Goal: Communication & Community: Answer question/provide support

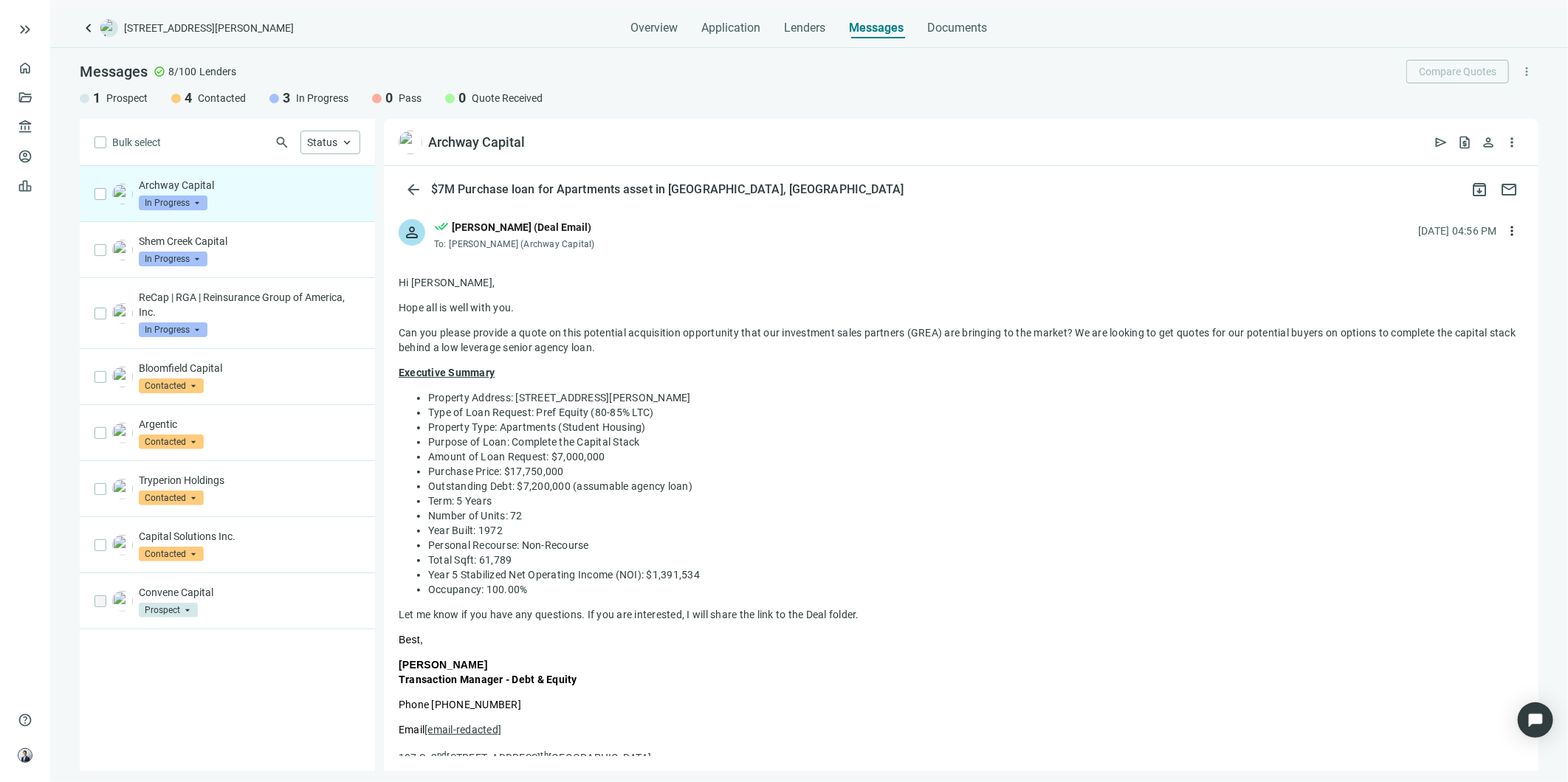
scroll to position [1066, 0]
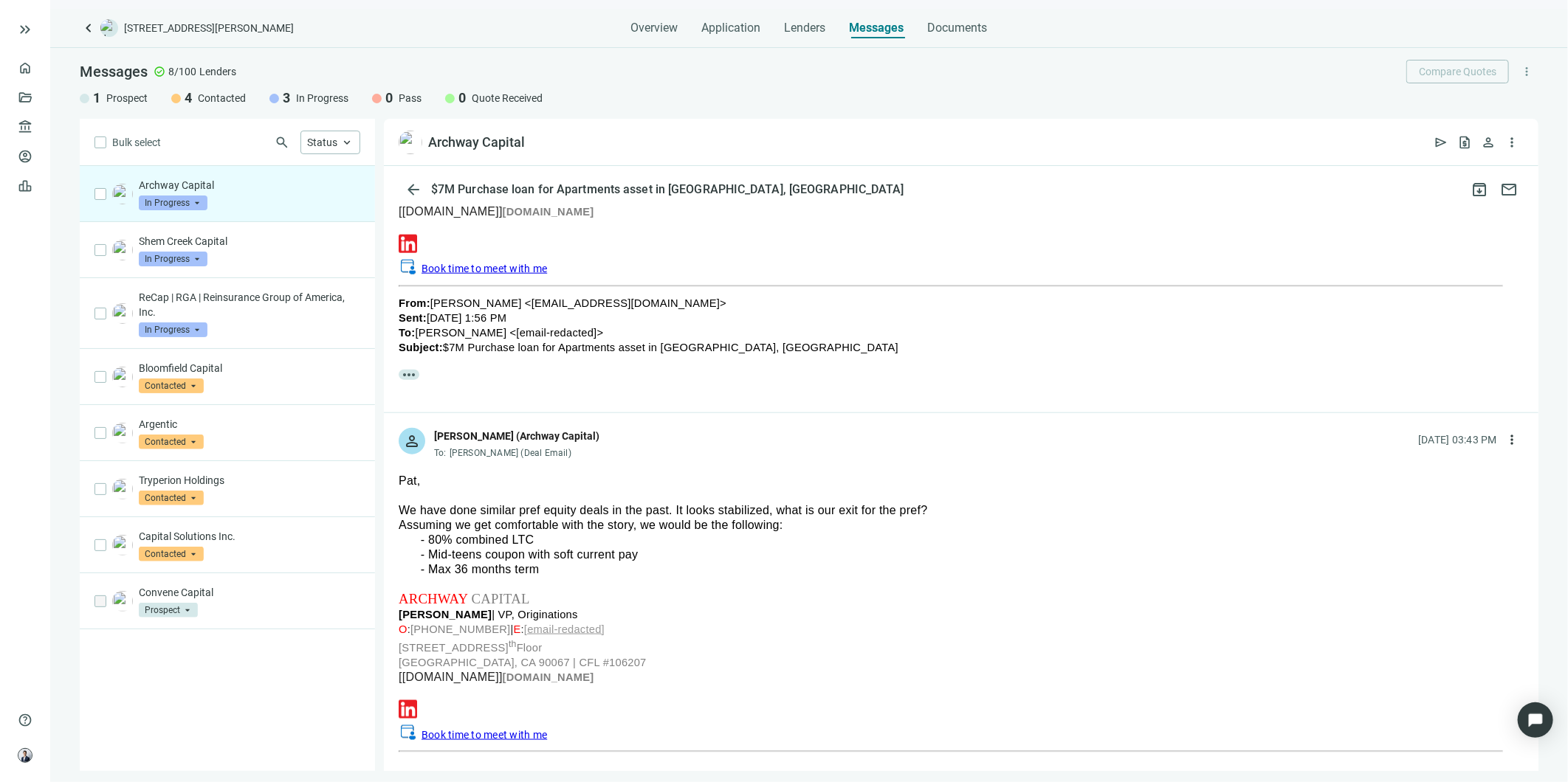
click at [82, 26] on span "keyboard_arrow_left" at bounding box center [89, 28] width 18 height 18
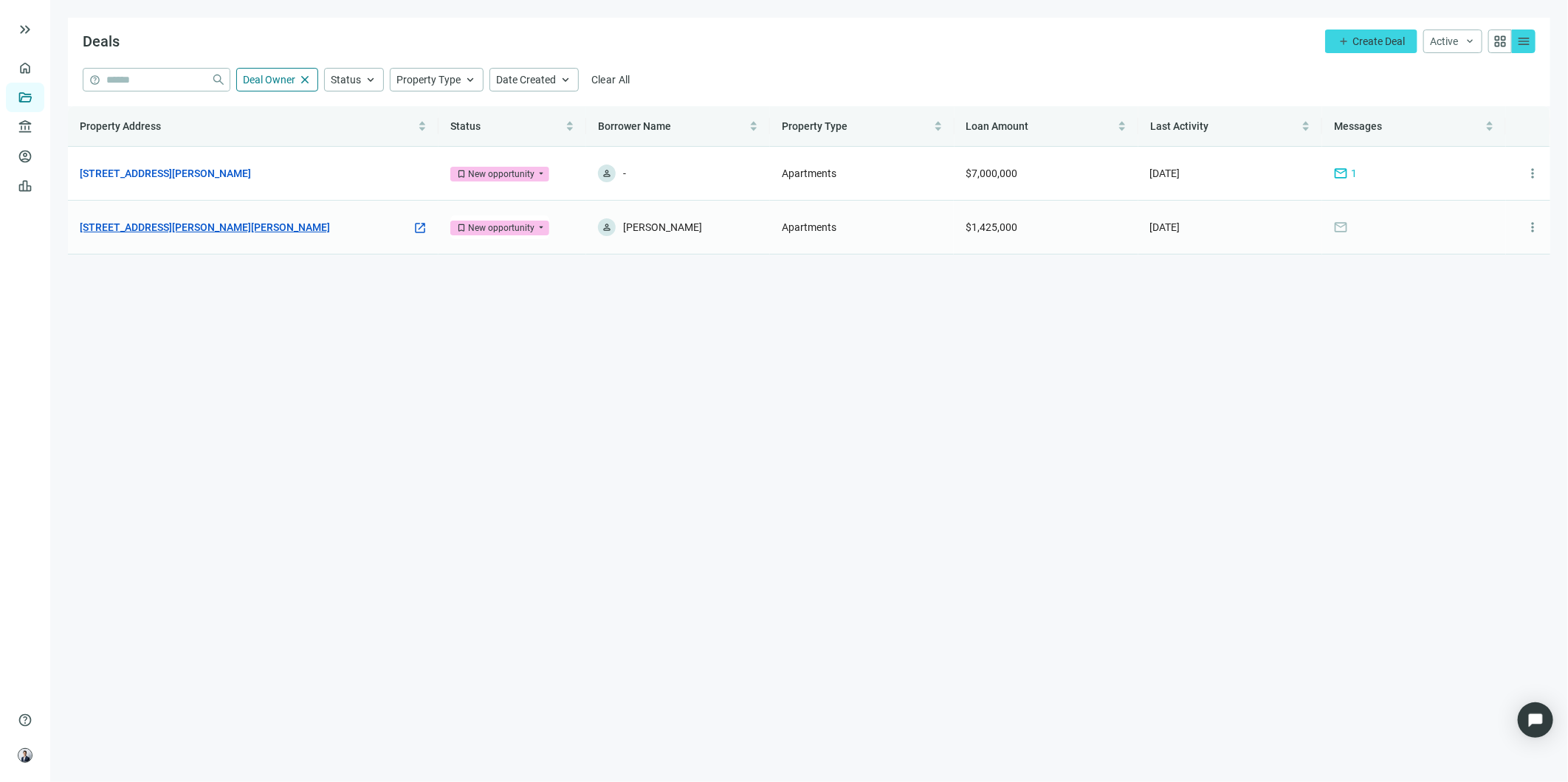
click at [170, 223] on link "[STREET_ADDRESS][PERSON_NAME][PERSON_NAME]" at bounding box center [204, 228] width 250 height 16
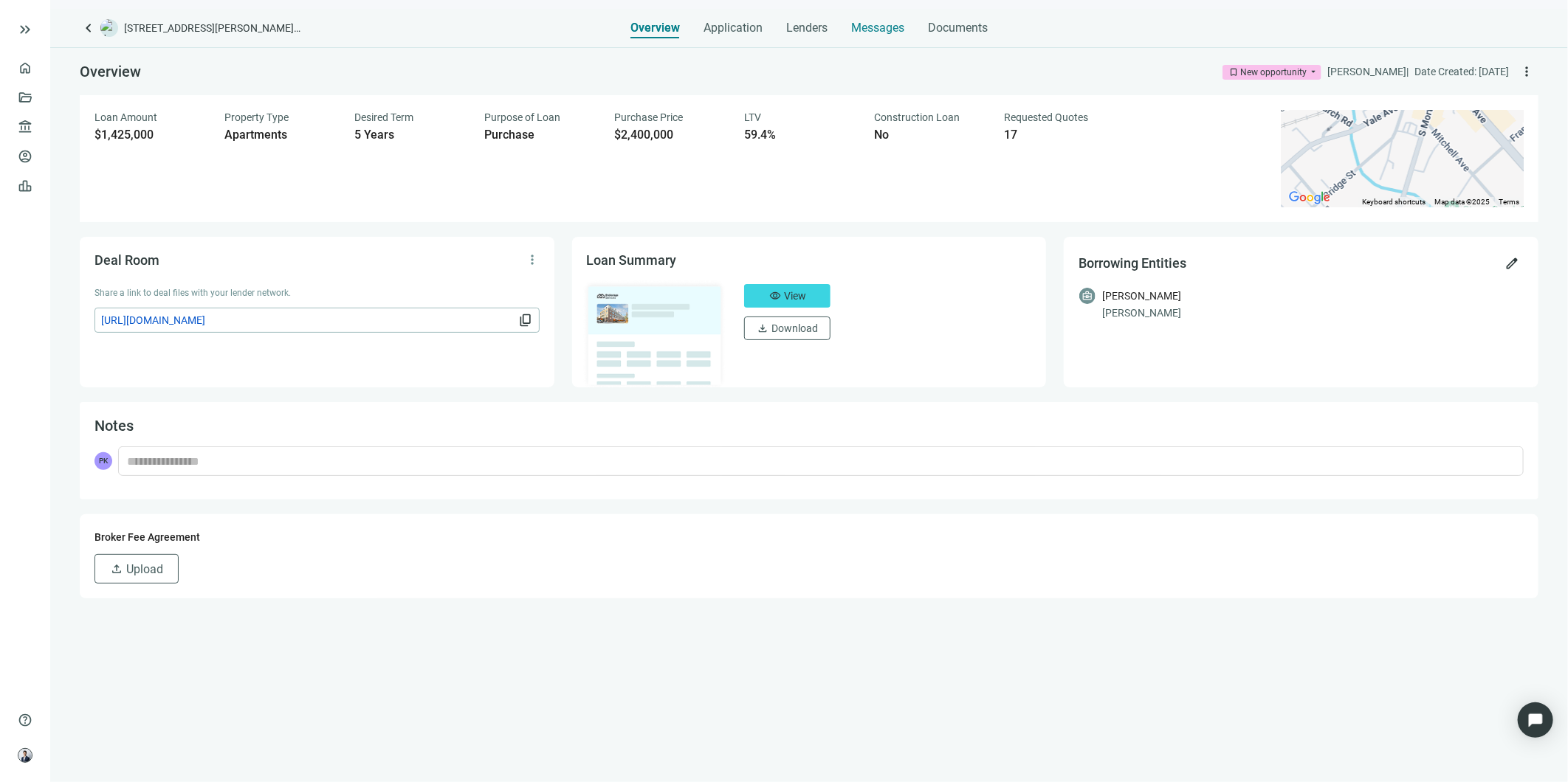
click at [852, 28] on span "Messages" at bounding box center [877, 28] width 53 height 14
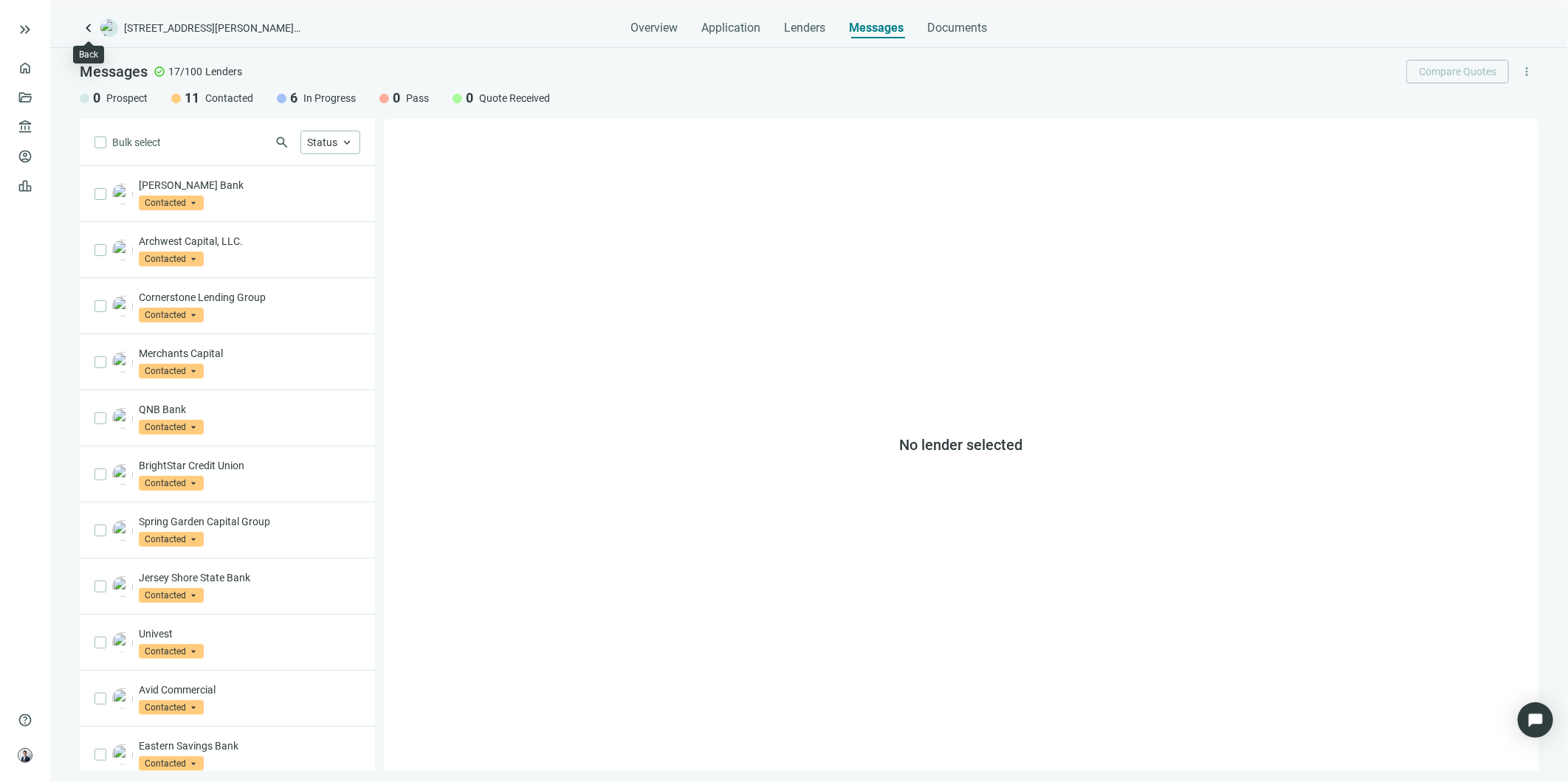
click at [86, 26] on span "keyboard_arrow_left" at bounding box center [89, 28] width 18 height 18
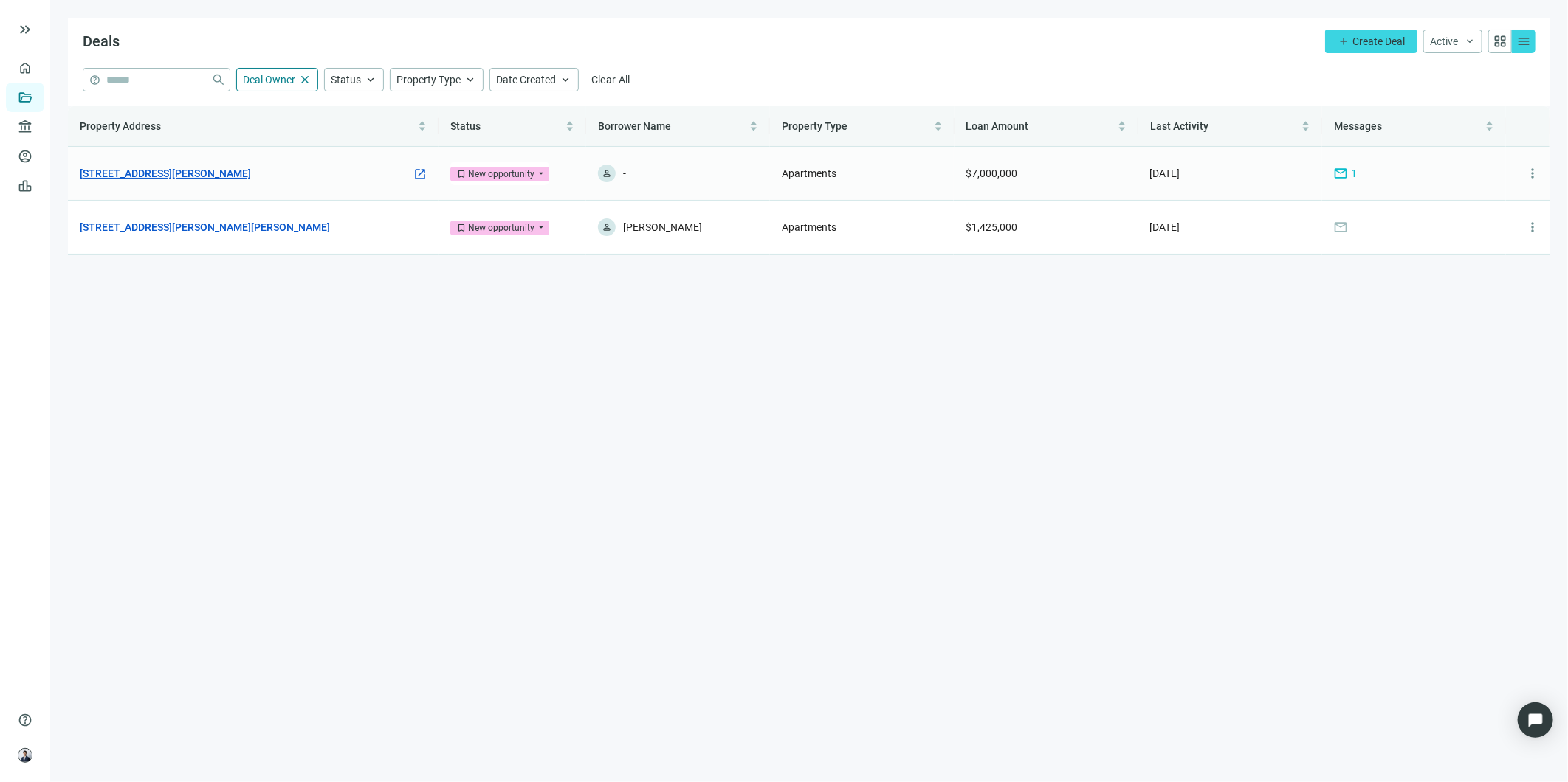
click at [182, 172] on link "[STREET_ADDRESS][PERSON_NAME]" at bounding box center [165, 174] width 171 height 16
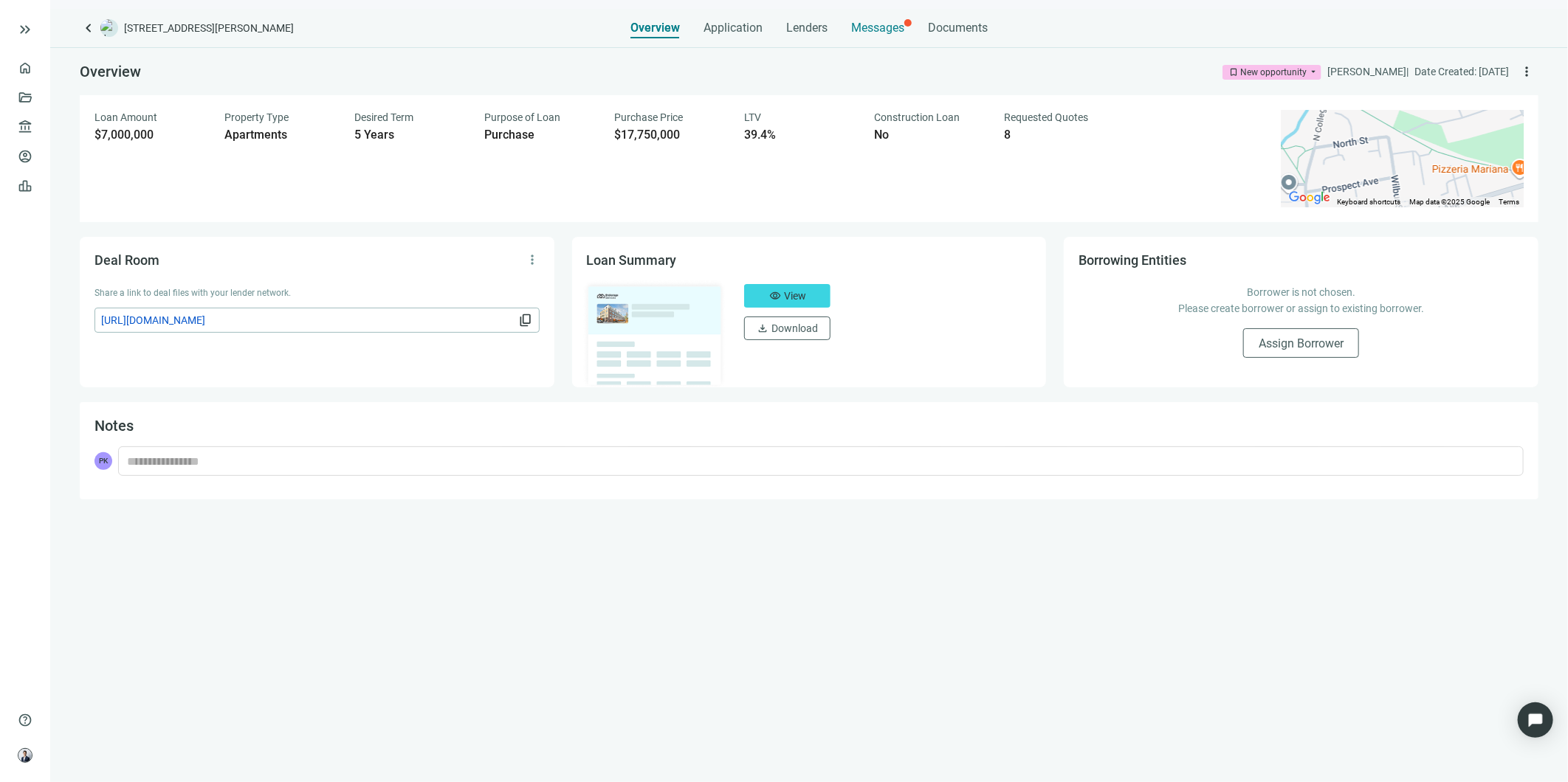
click at [883, 26] on span "Messages" at bounding box center [877, 28] width 53 height 14
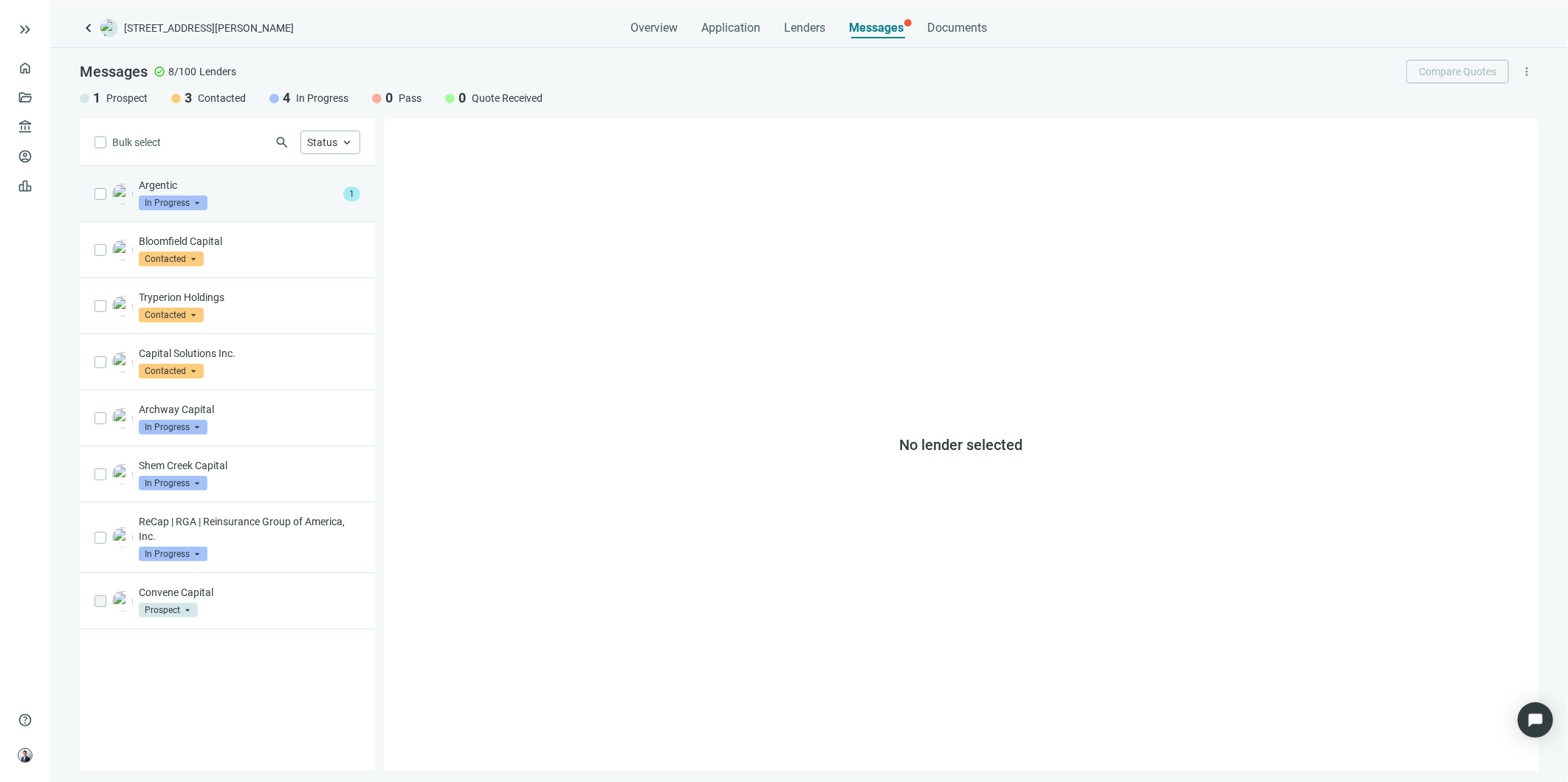
click at [247, 198] on div "Argentic In Progress arrow_drop_down" at bounding box center [238, 194] width 199 height 32
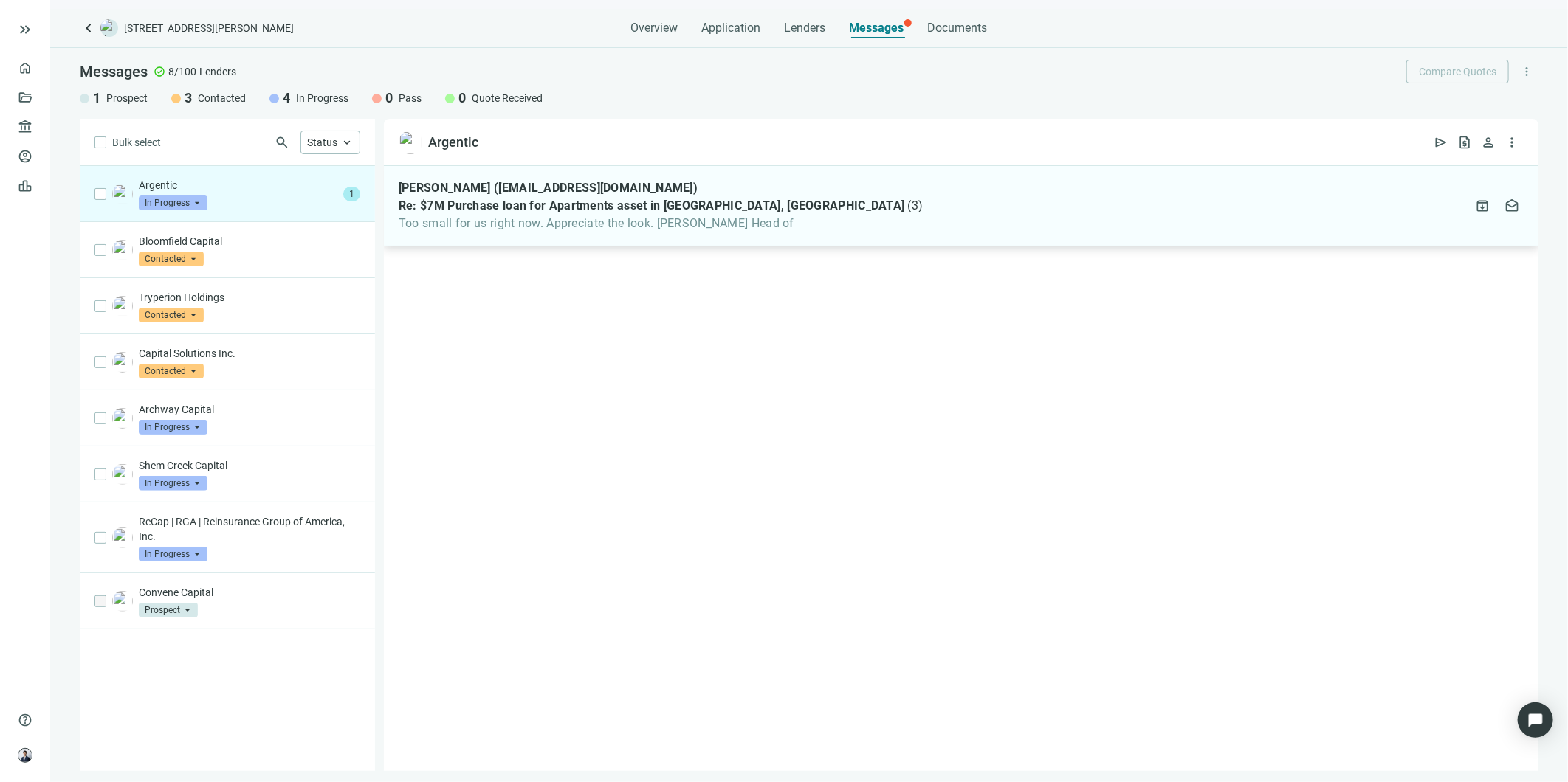
click at [640, 211] on span "Re: $7M Purchase loan for Apartments asset in [GEOGRAPHIC_DATA], [GEOGRAPHIC_DA…" at bounding box center [651, 206] width 506 height 14
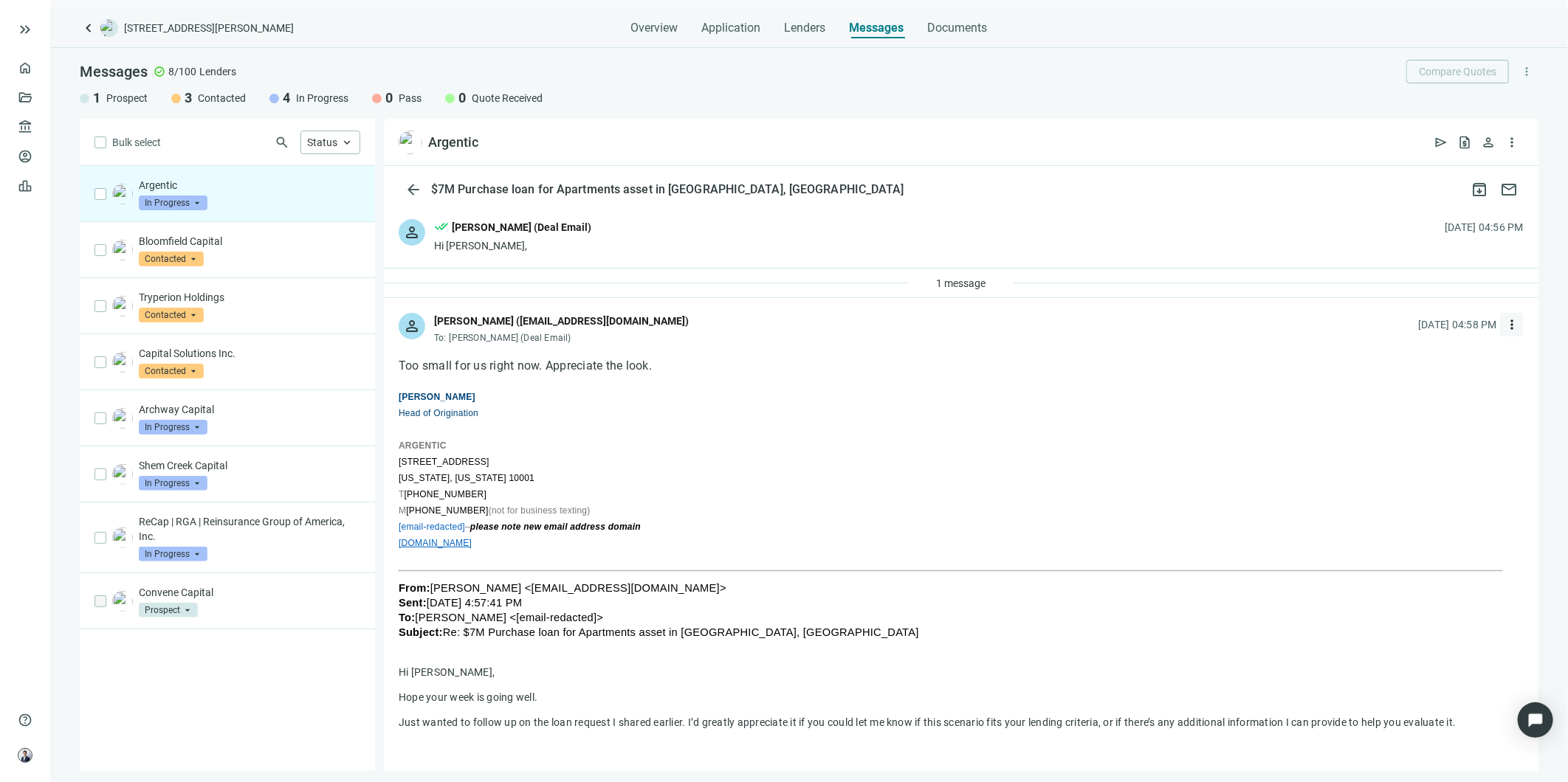
click at [1504, 322] on button "more_vert" at bounding box center [1512, 324] width 23 height 23
click at [1399, 380] on span "Reply all" at bounding box center [1409, 385] width 38 height 12
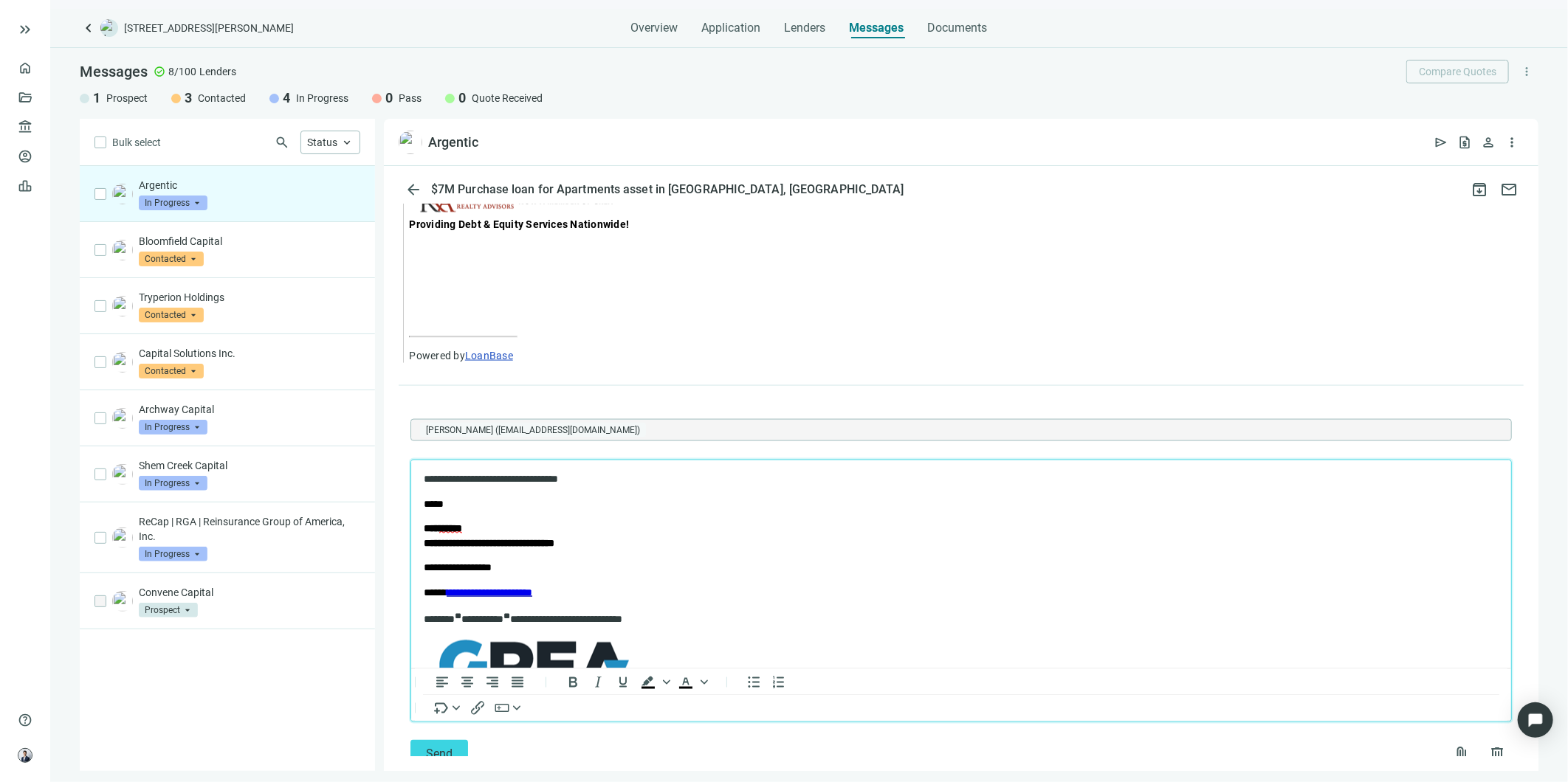
click at [423, 476] on p "**********" at bounding box center [946, 478] width 1047 height 14
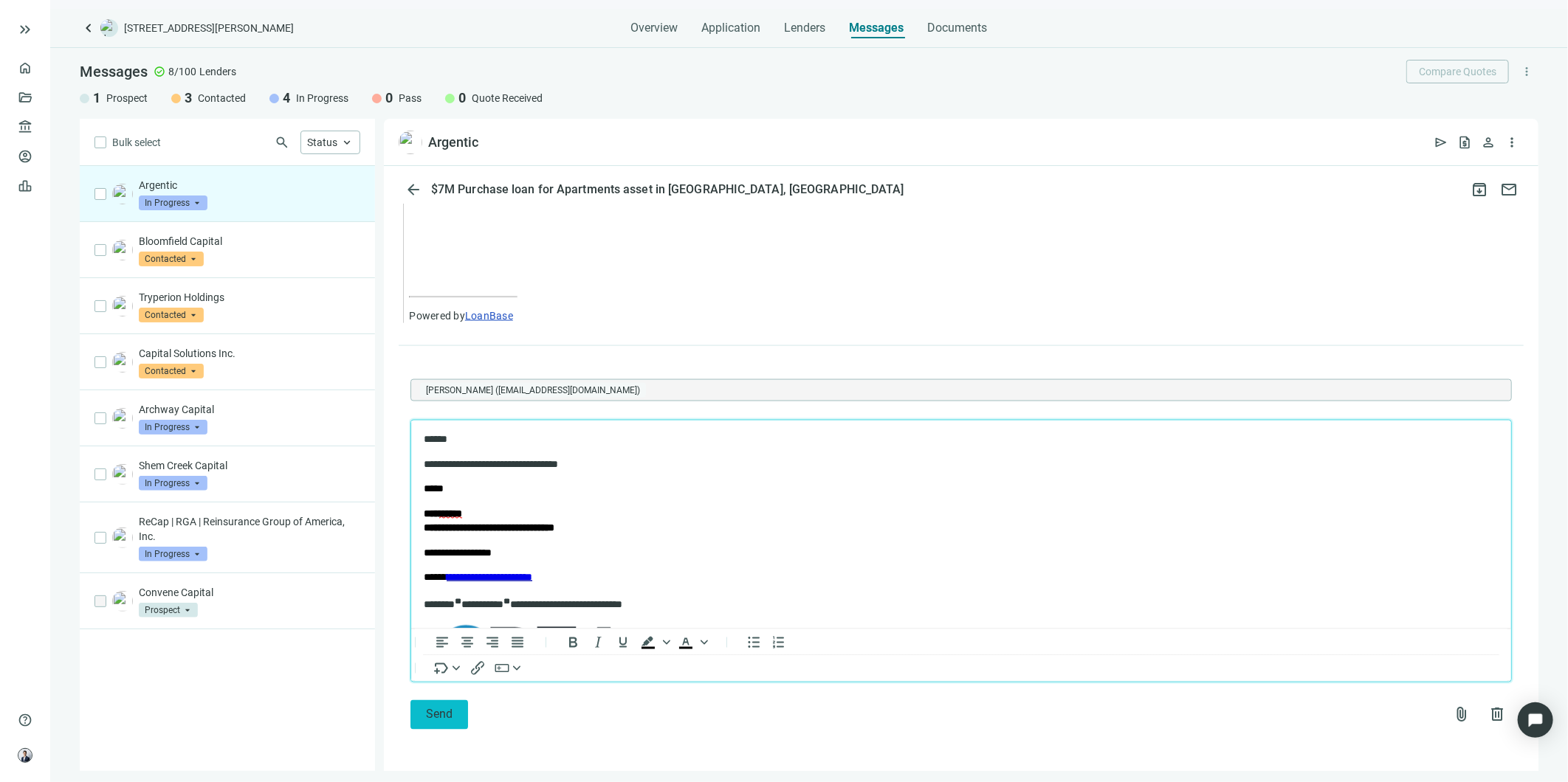
click at [451, 717] on span "Send" at bounding box center [439, 715] width 27 height 14
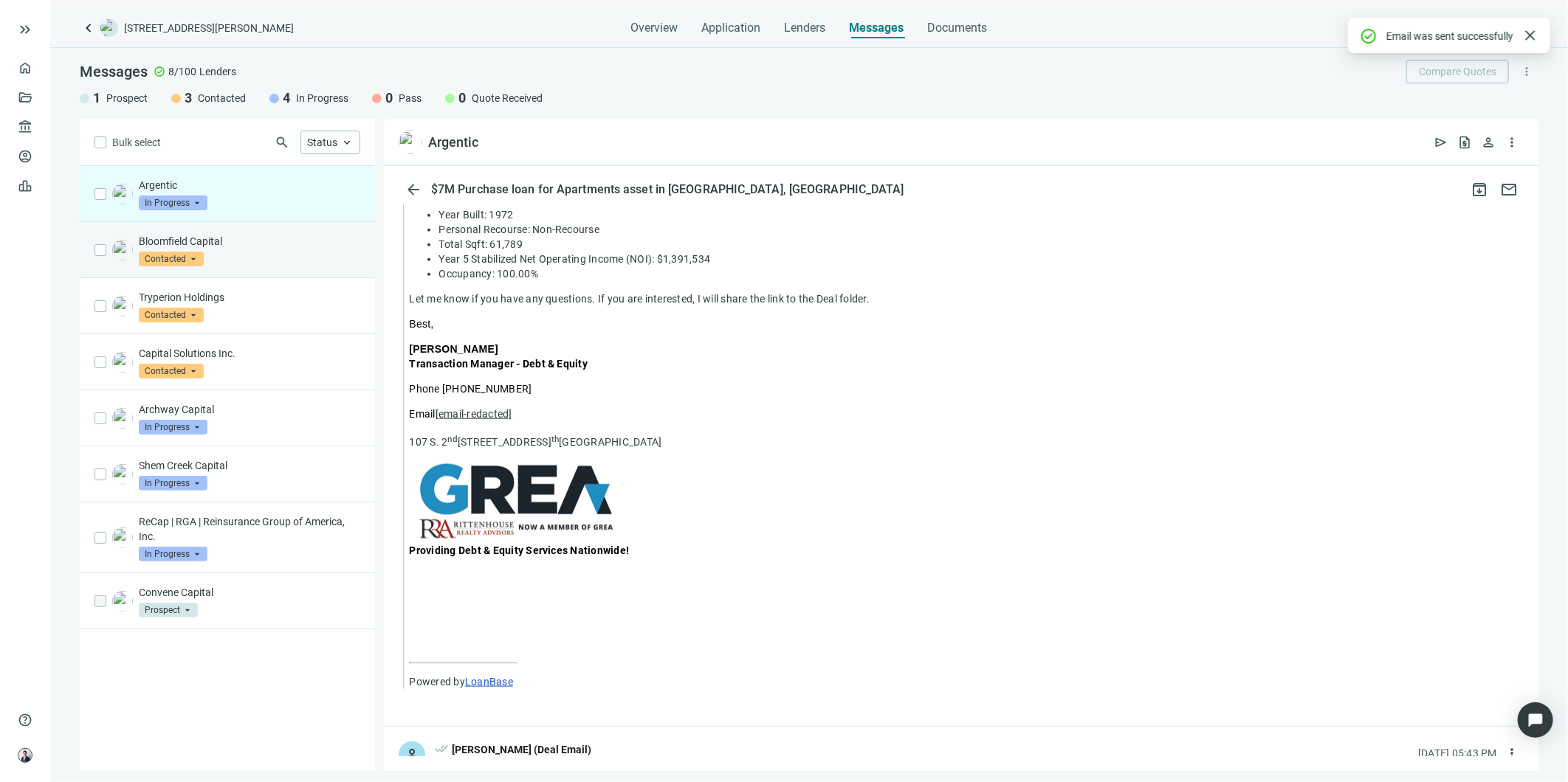
scroll to position [1353, 0]
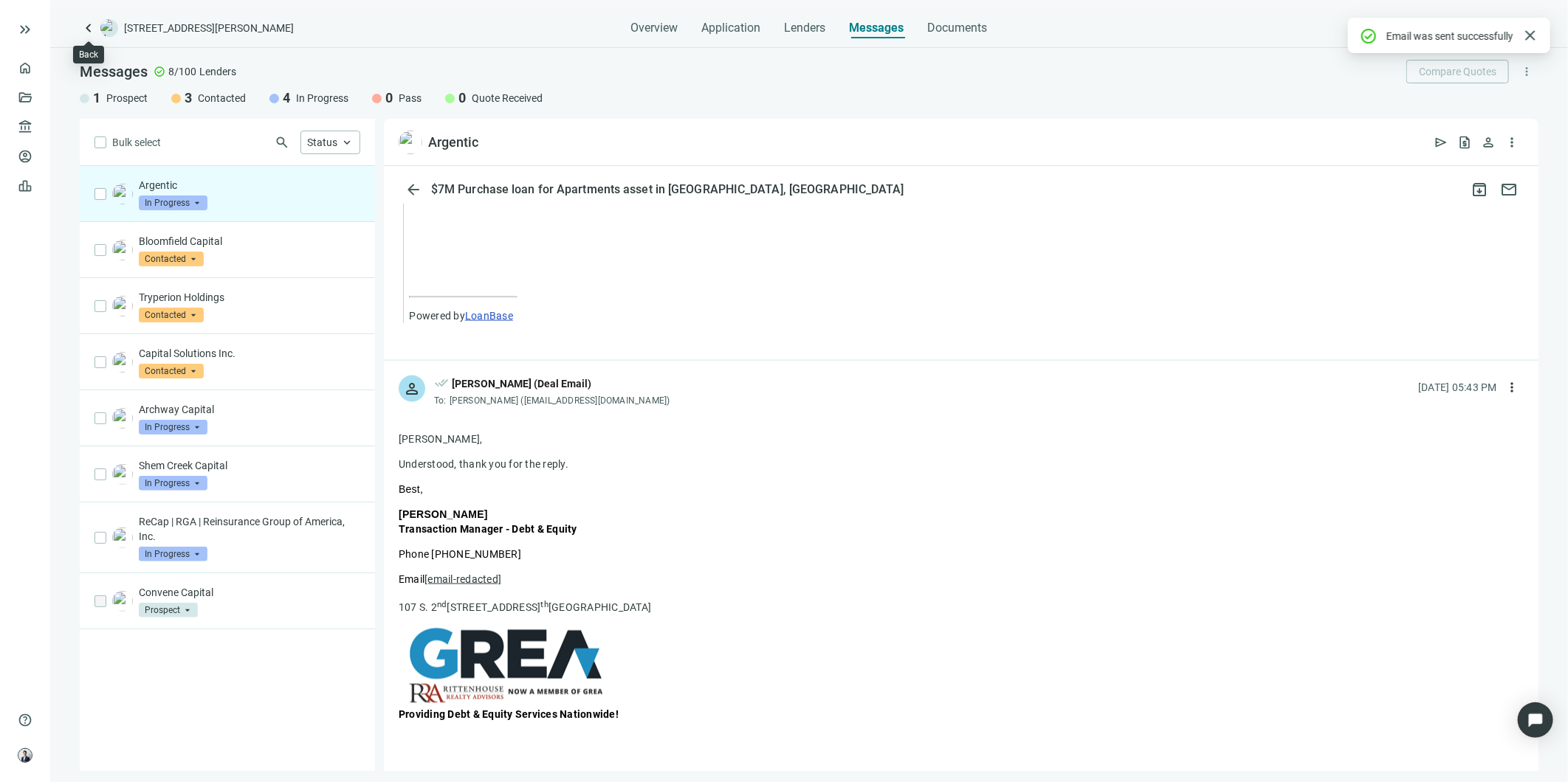
click at [90, 23] on span "keyboard_arrow_left" at bounding box center [89, 28] width 18 height 18
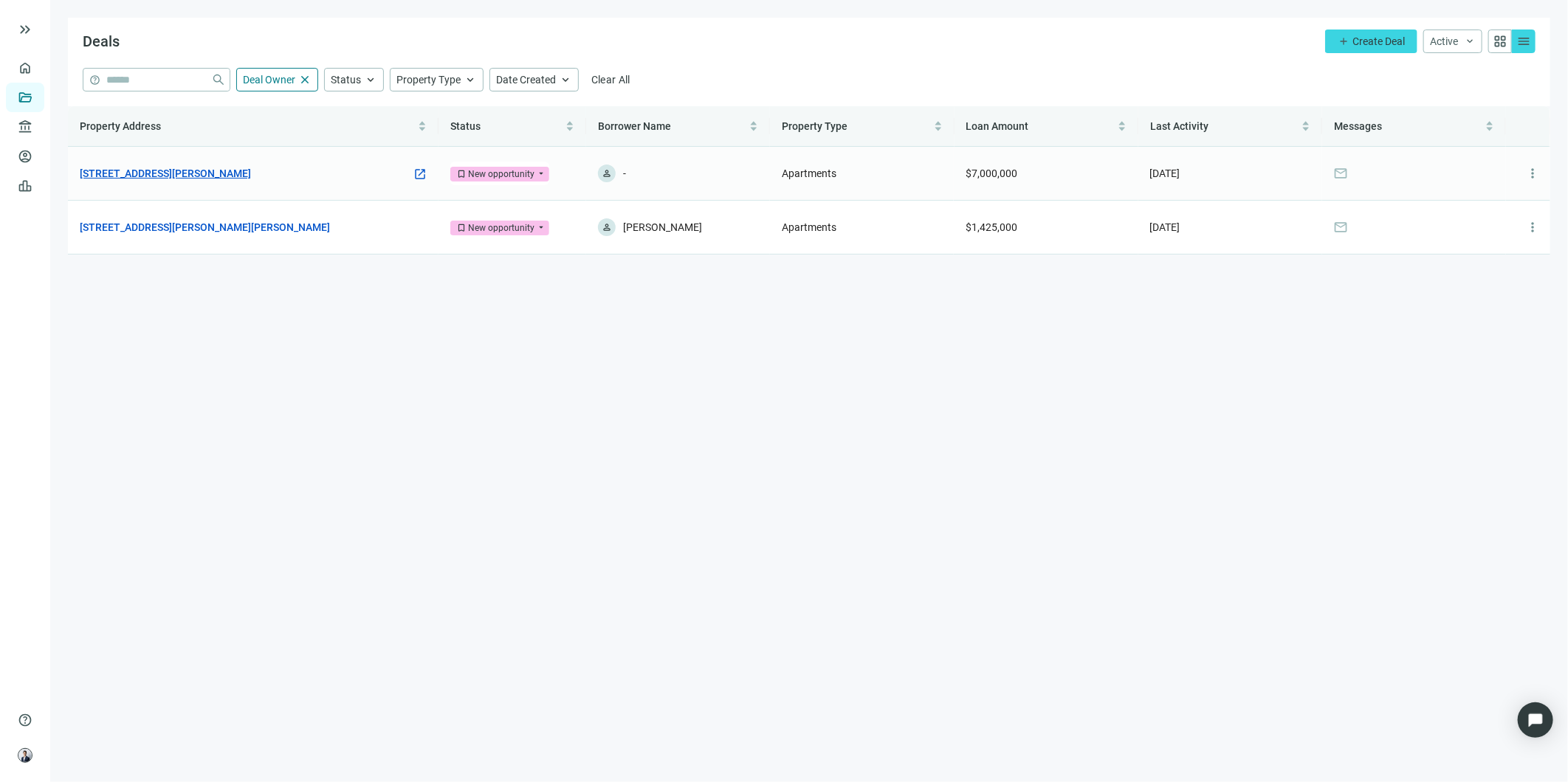
click at [144, 166] on link "[STREET_ADDRESS][PERSON_NAME]" at bounding box center [165, 174] width 171 height 16
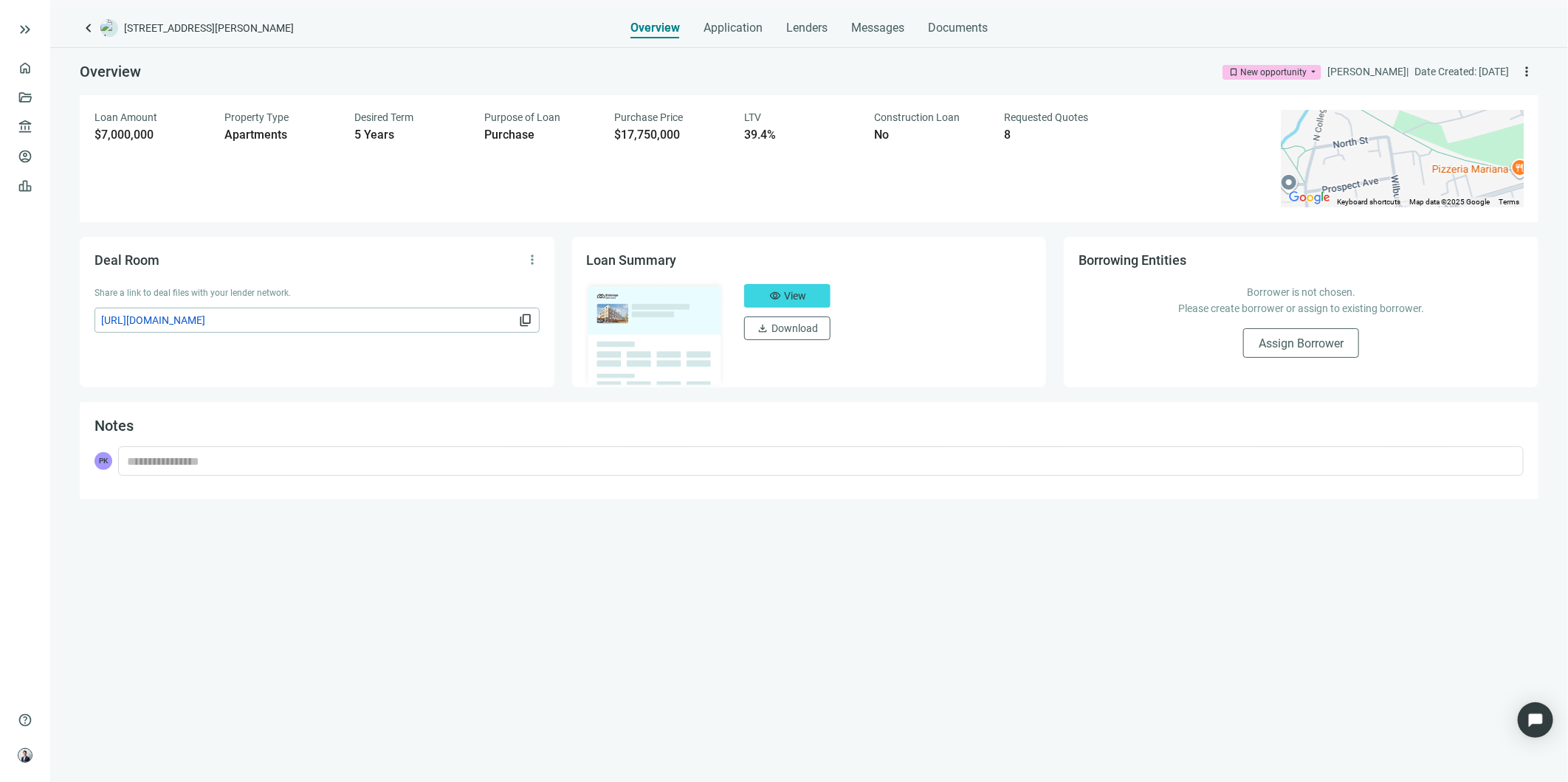
click at [869, 39] on div "keyboard_arrow_left [STREET_ADDRESS][PERSON_NAME] Overview Application Lenders …" at bounding box center [809, 395] width 1518 height 773
click at [868, 32] on span "Messages" at bounding box center [877, 28] width 53 height 14
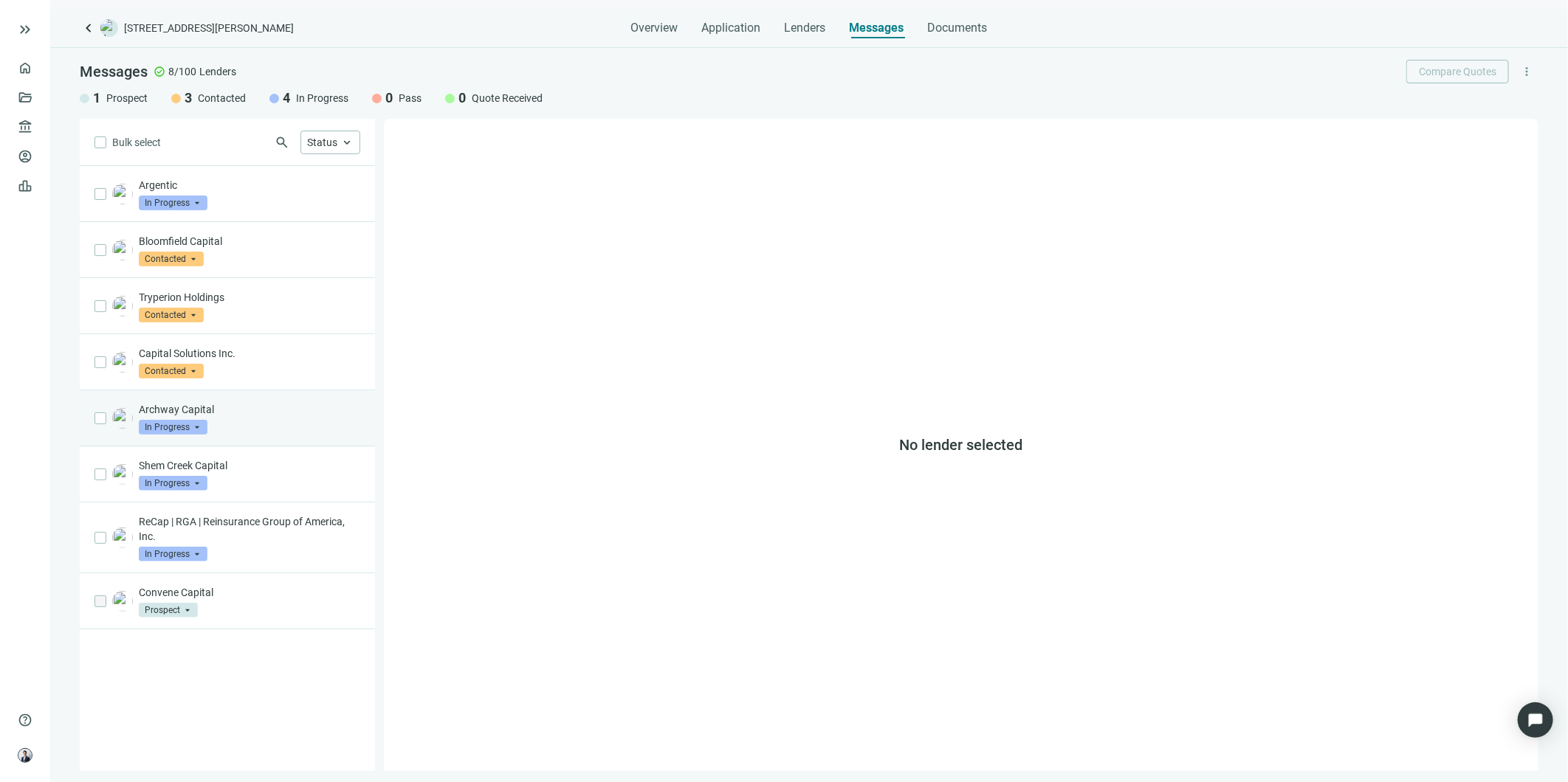
click at [283, 417] on div "Archway Capital In Progress arrow_drop_down" at bounding box center [249, 418] width 221 height 32
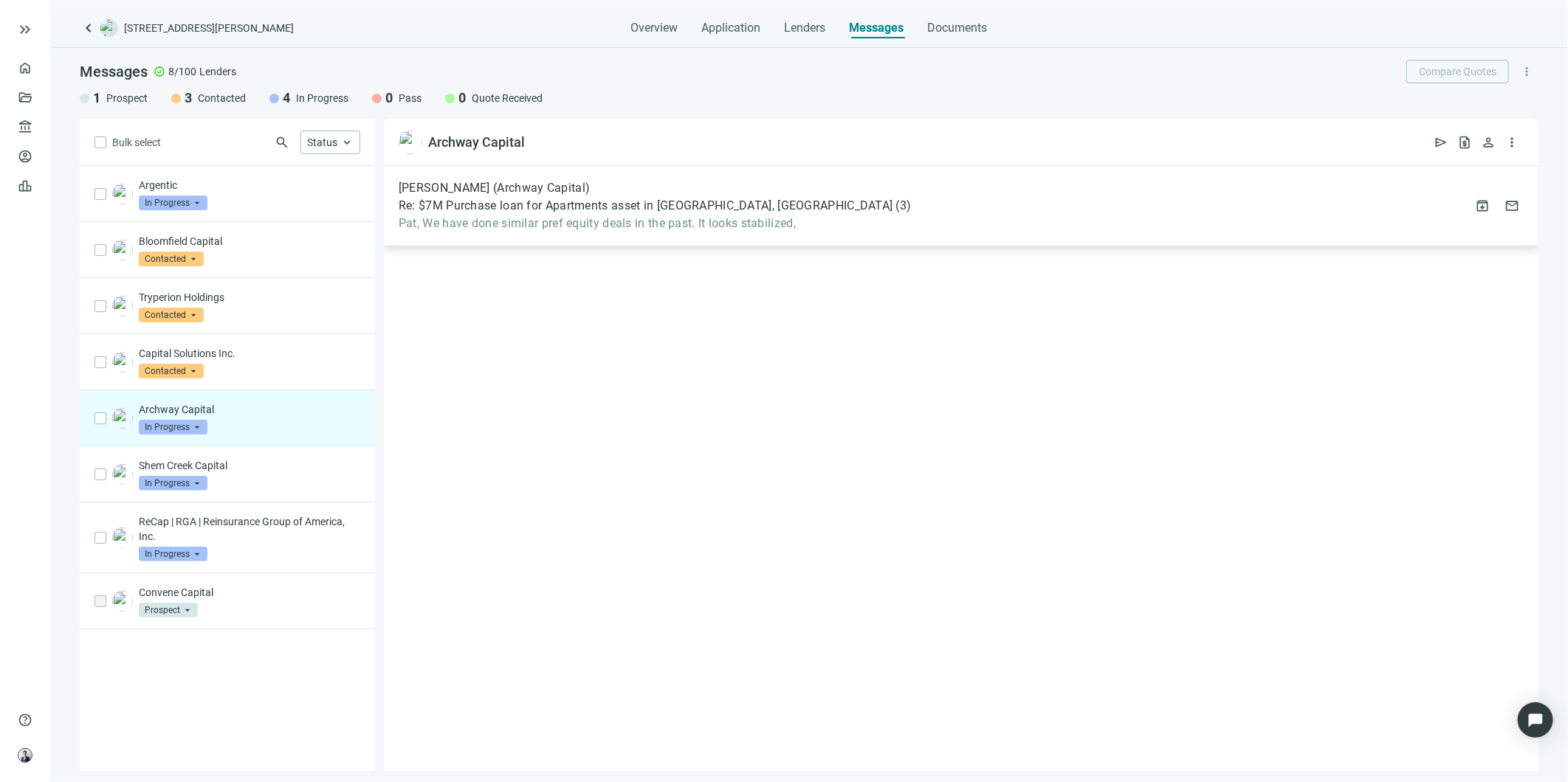
click at [761, 240] on div "[PERSON_NAME] (Archway Capital) Re: $7M Purchase loan for Apartments asset in […" at bounding box center [961, 206] width 1155 height 81
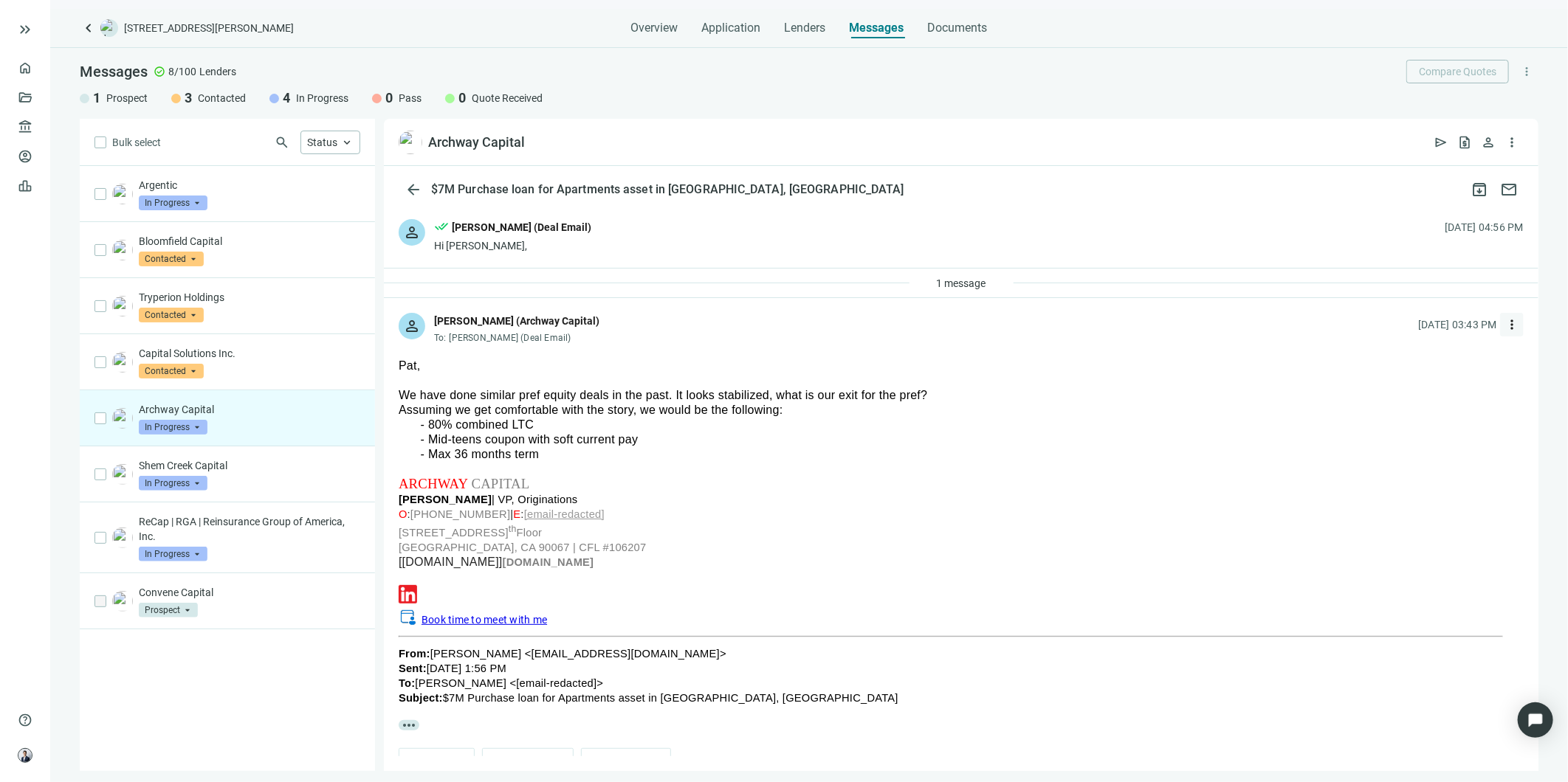
click at [1504, 327] on span "more_vert" at bounding box center [1512, 324] width 14 height 14
click at [1441, 357] on div "reply Reply" at bounding box center [1430, 359] width 157 height 27
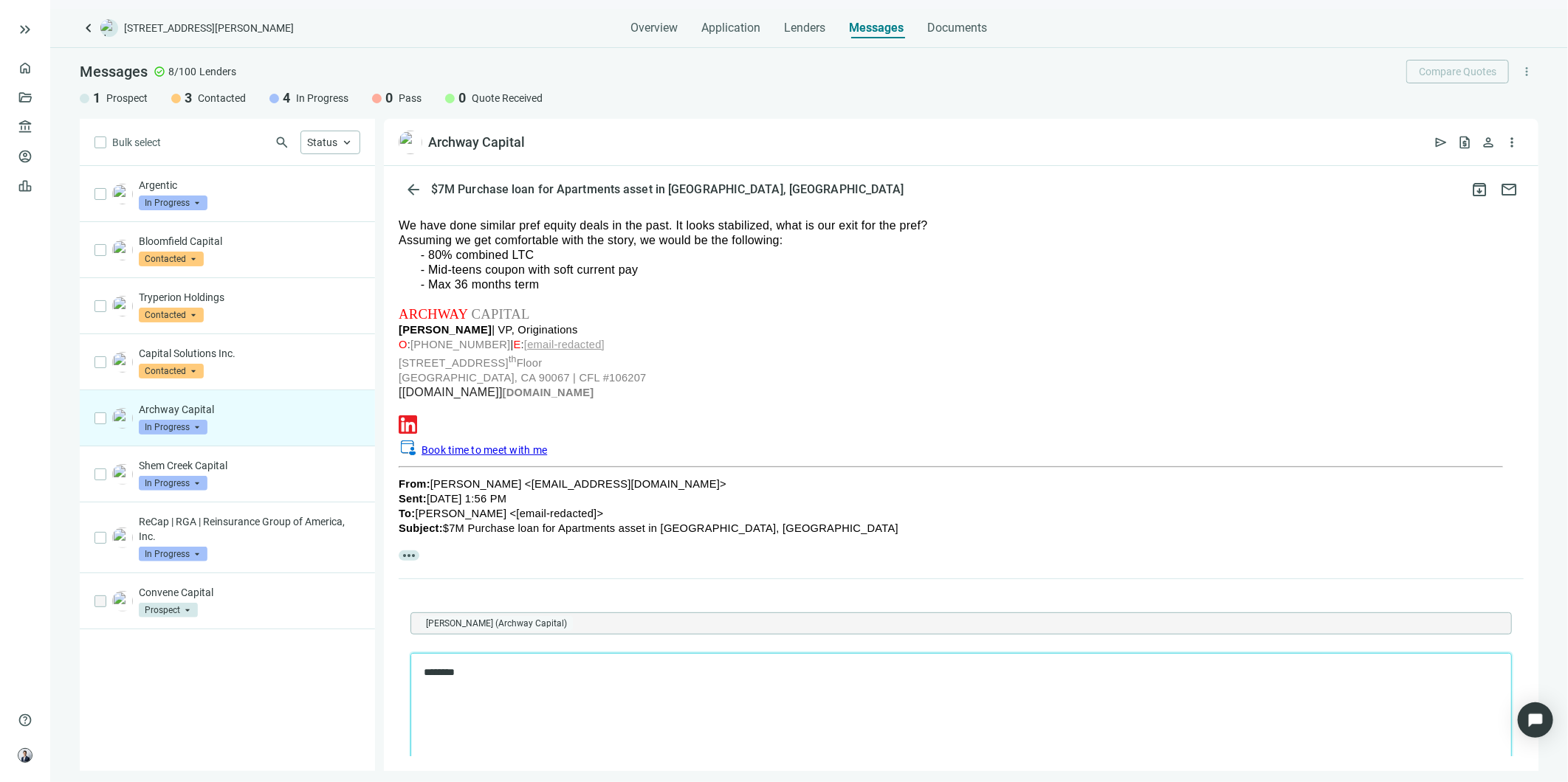
scroll to position [164, 0]
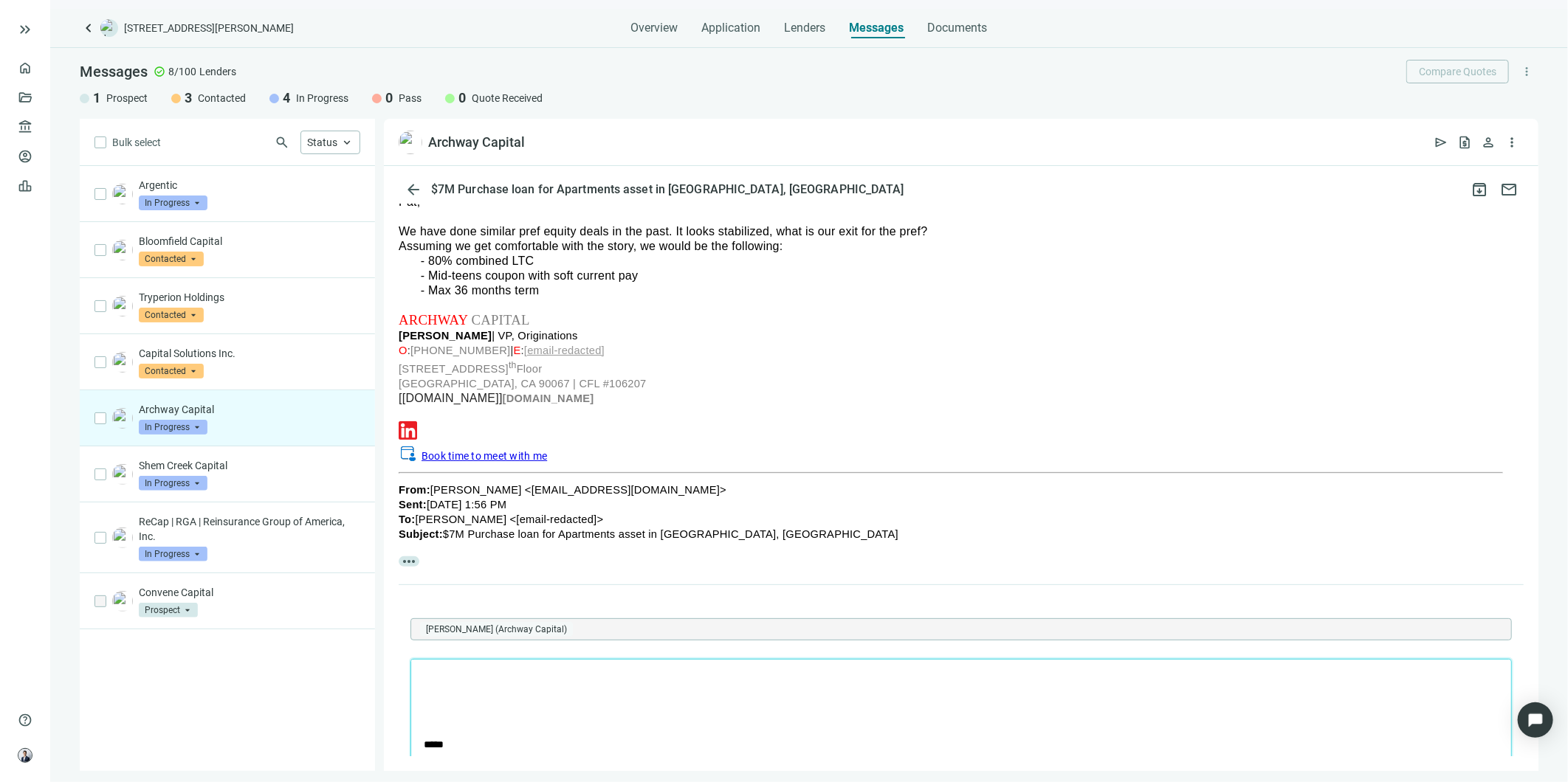
click at [459, 676] on p "Rich Text Area. Press ALT-0 for help." at bounding box center [961, 672] width 1075 height 14
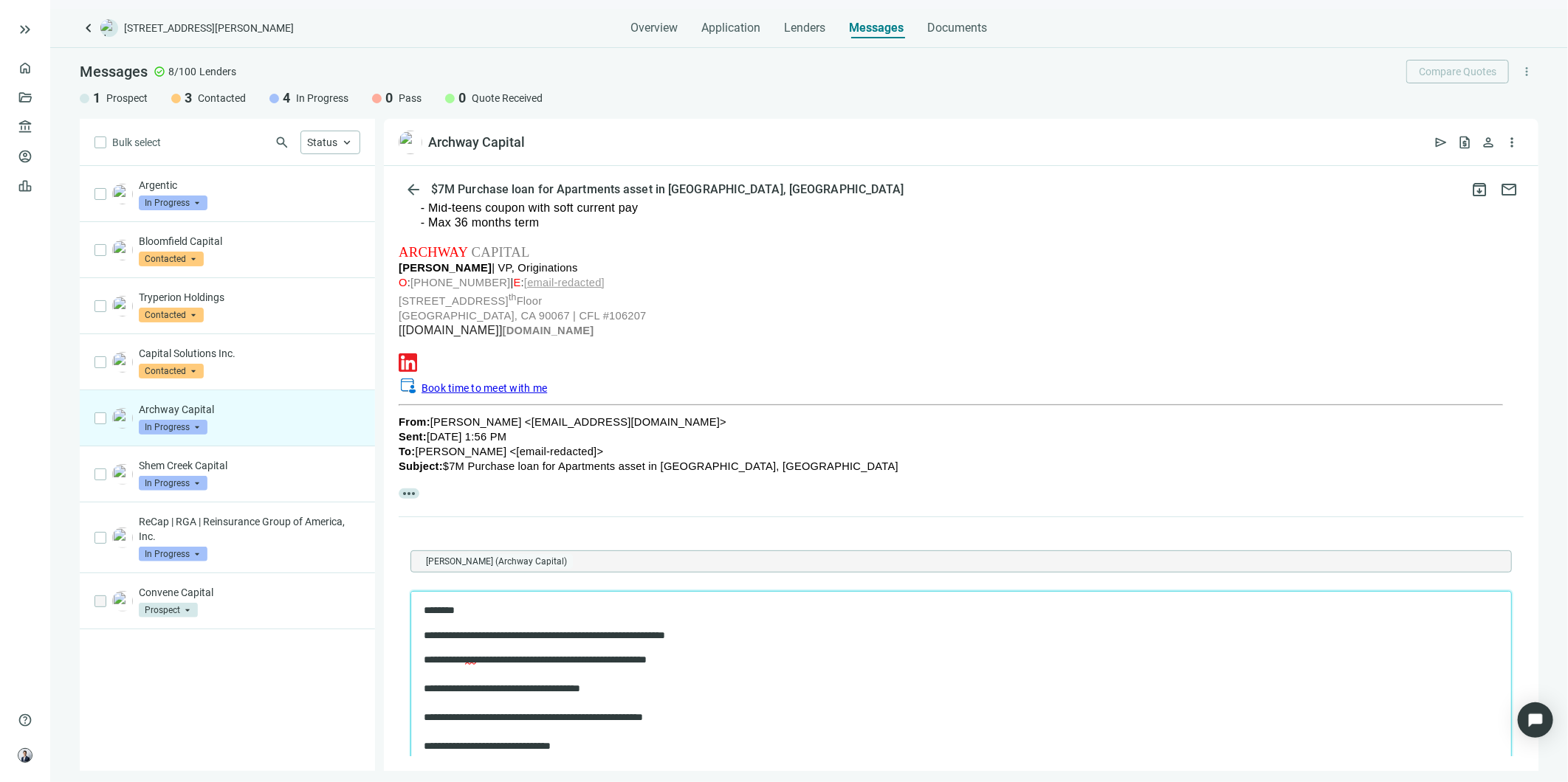
scroll to position [150, 0]
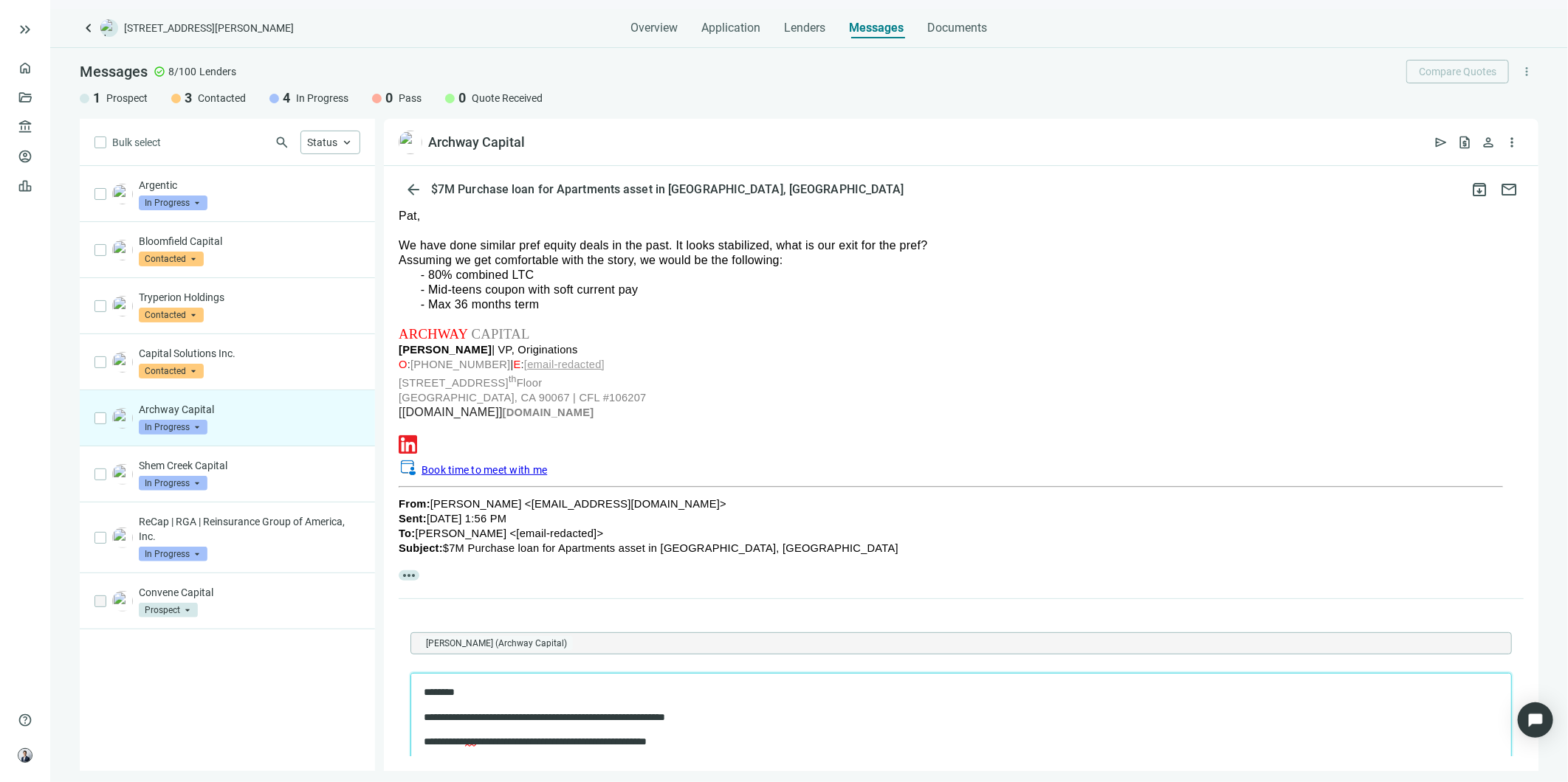
click at [740, 722] on p "**********" at bounding box center [946, 718] width 1047 height 14
click at [771, 724] on p "**********" at bounding box center [946, 718] width 1047 height 14
click at [841, 603] on div "present" at bounding box center [834, 600] width 63 height 18
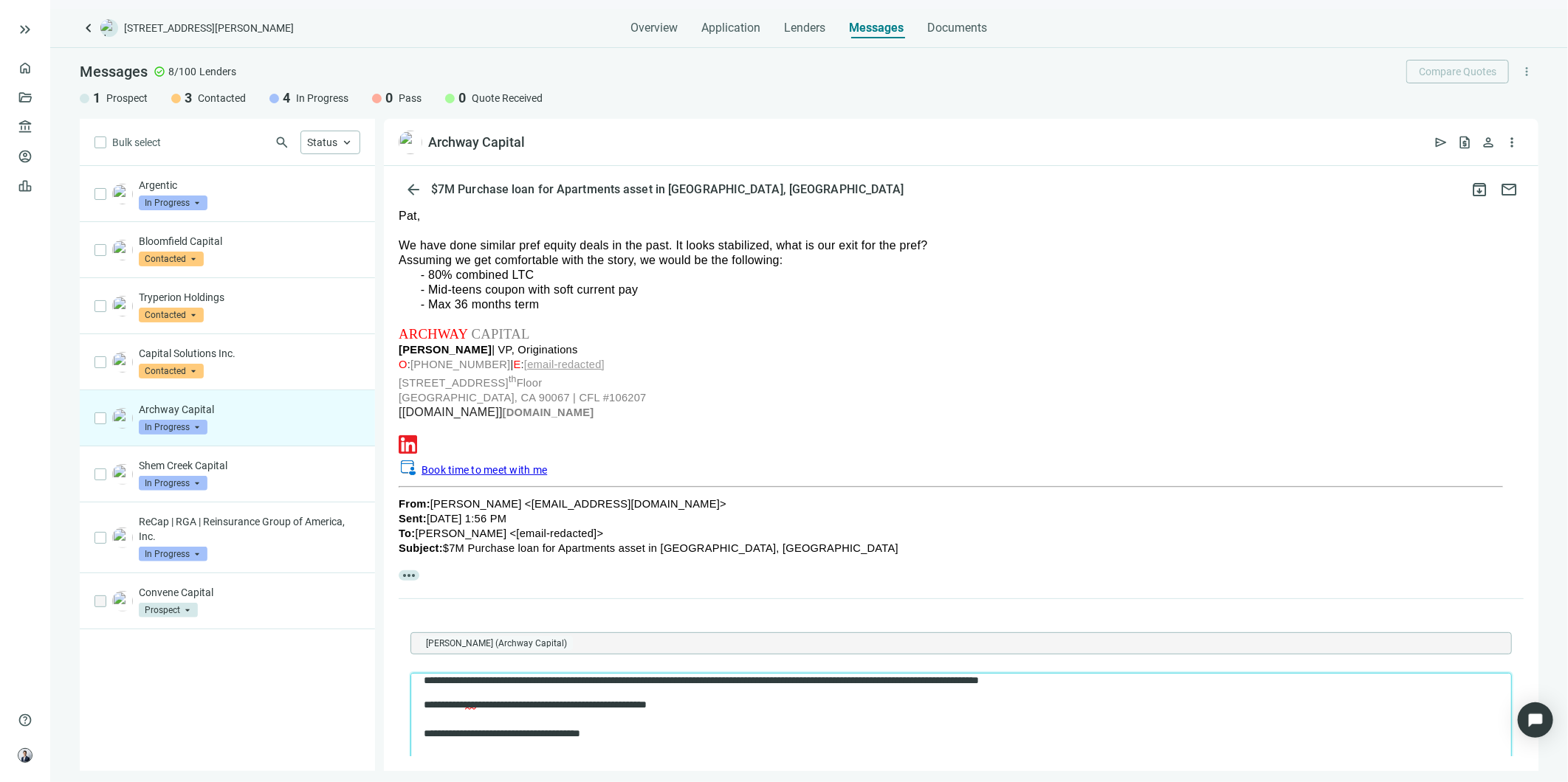
scroll to position [0, 0]
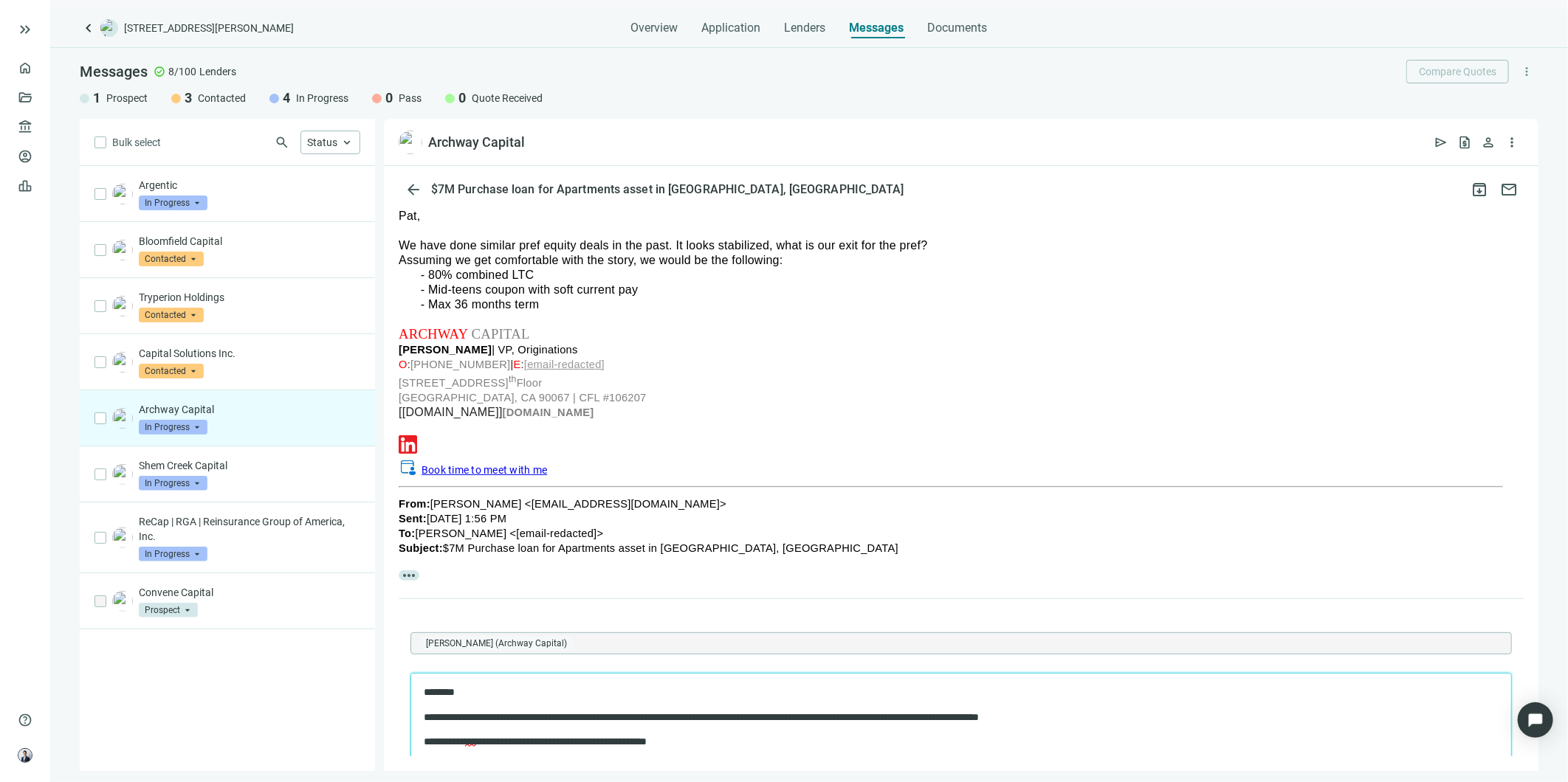
click at [1109, 718] on p "**********" at bounding box center [946, 718] width 1047 height 14
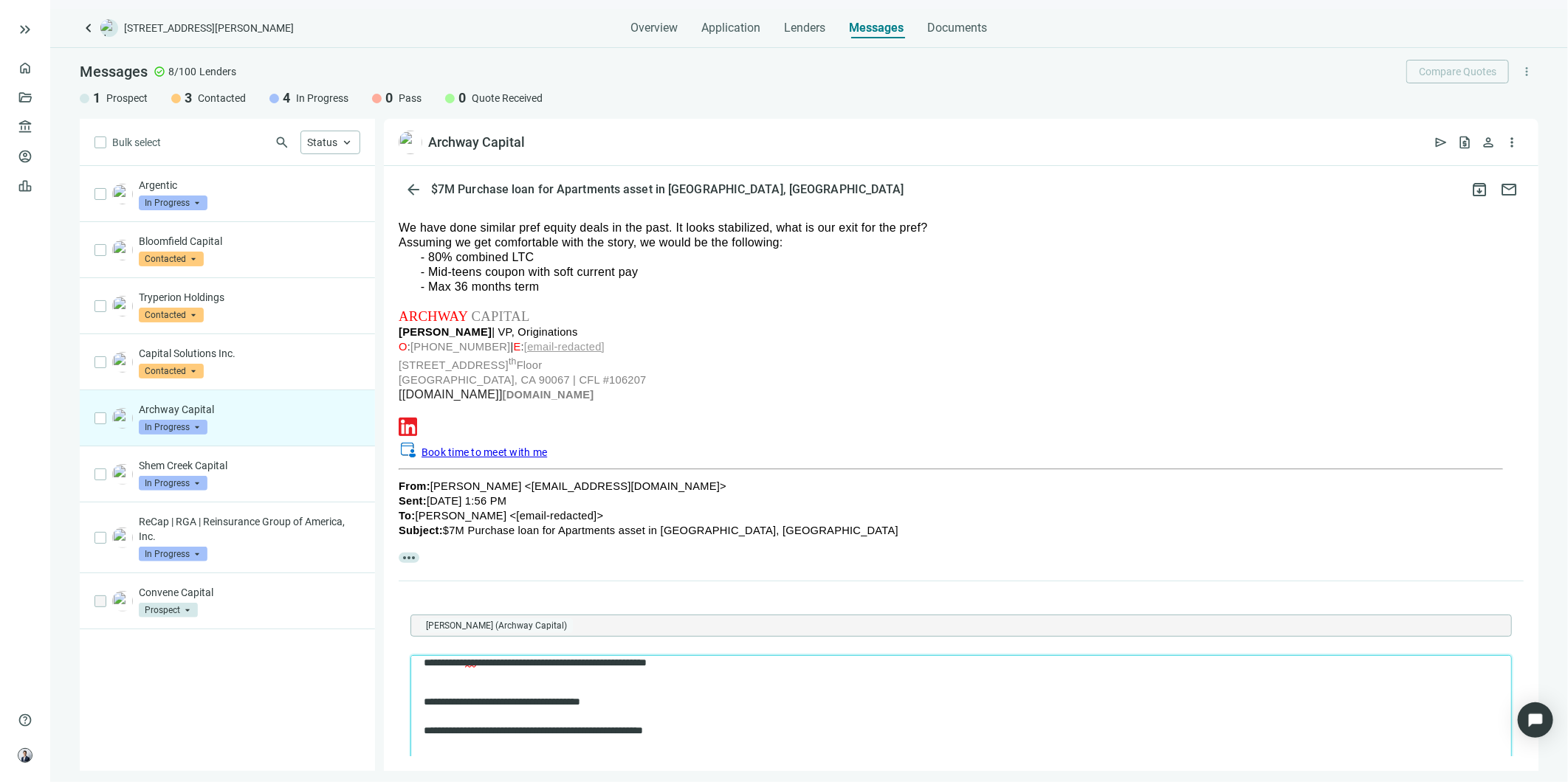
scroll to position [82, 0]
click at [468, 735] on div "**********" at bounding box center [946, 731] width 1047 height 14
click at [577, 720] on div "Rich Text Area. Press ALT-0 for help." at bounding box center [961, 718] width 1075 height 14
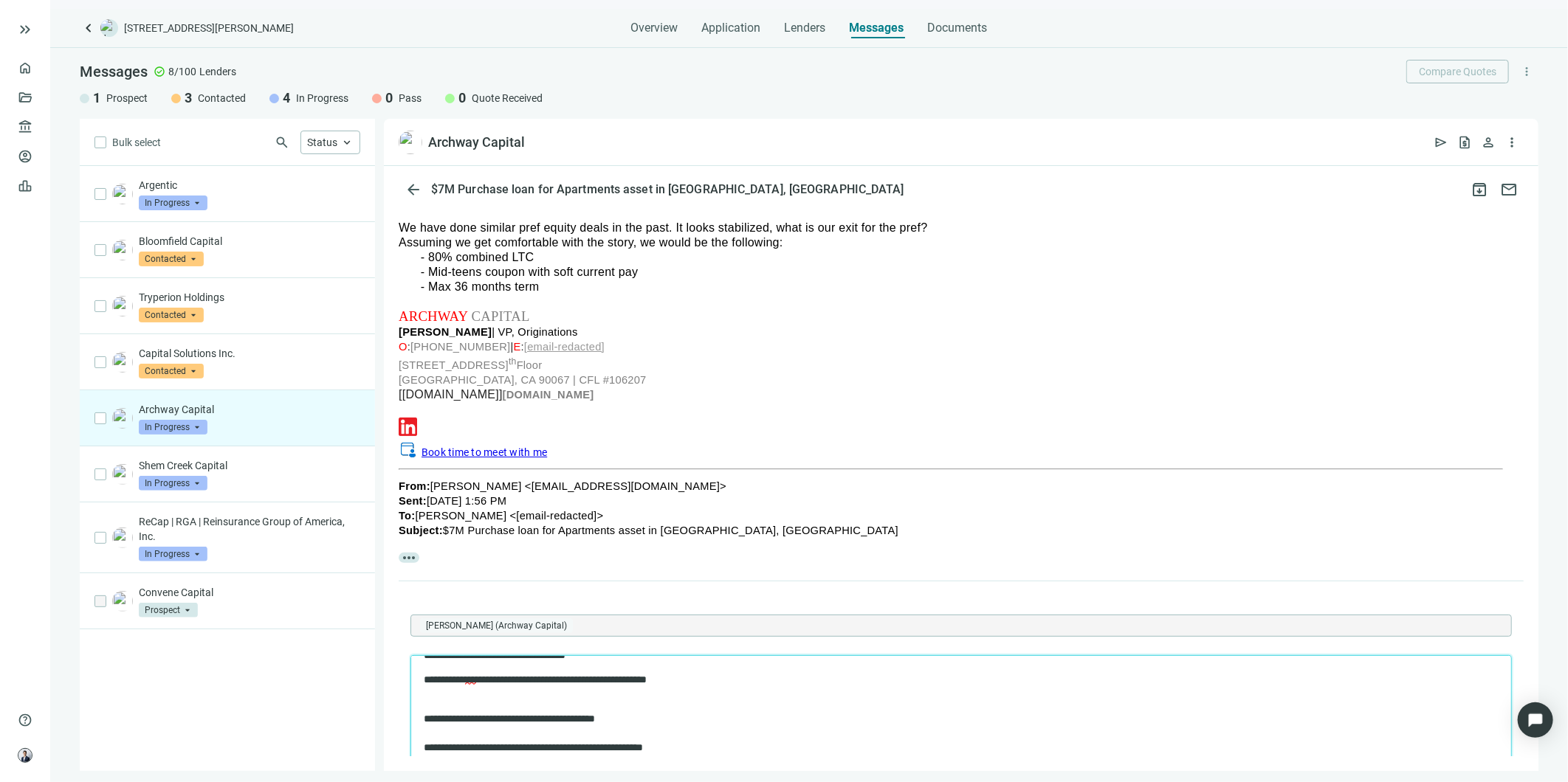
scroll to position [164, 0]
click at [745, 722] on div "**********" at bounding box center [946, 722] width 1047 height 14
drag, startPoint x: 567, startPoint y: 751, endPoint x: 421, endPoint y: 740, distance: 146.4
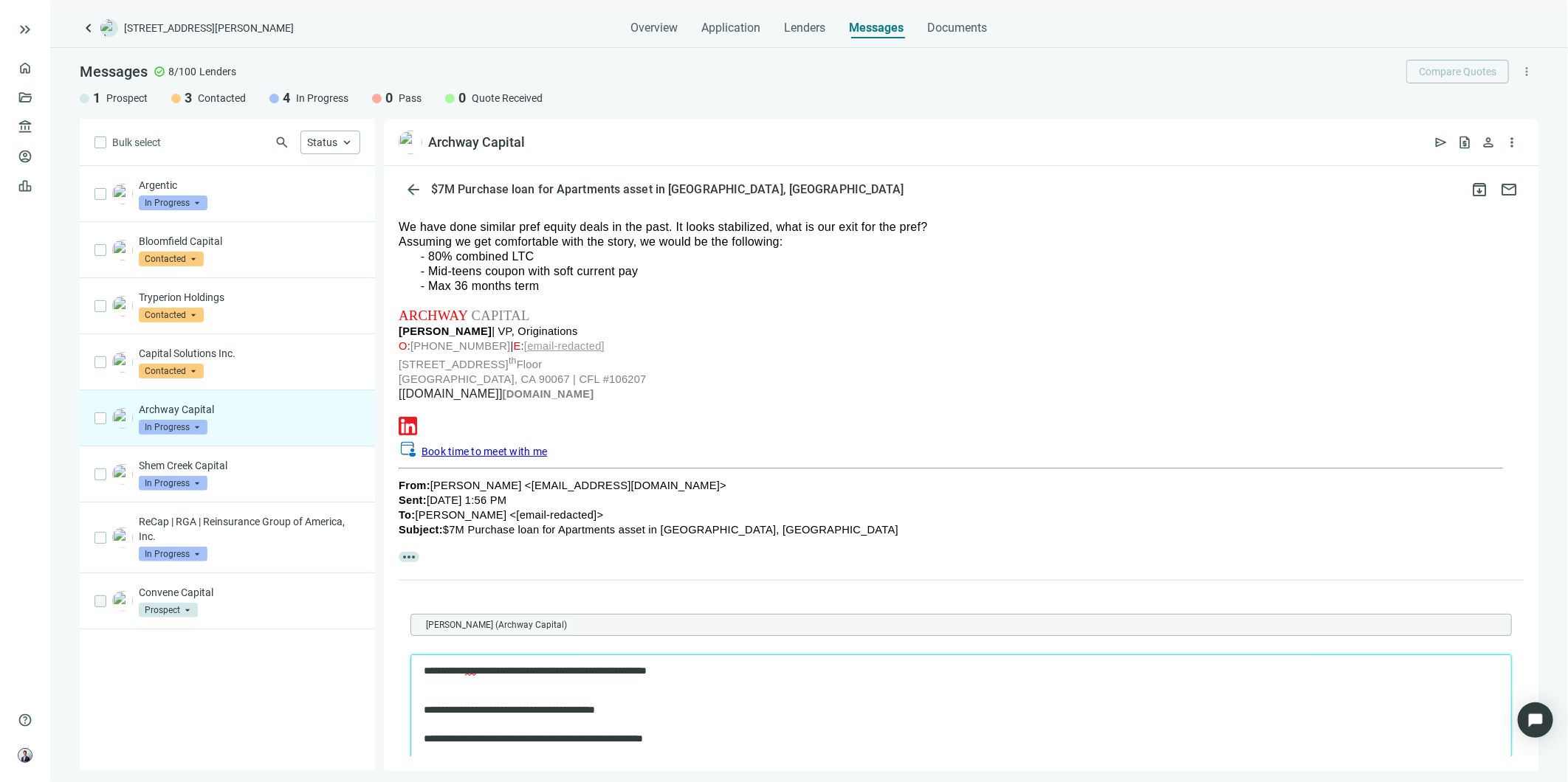
scroll to position [0, 0]
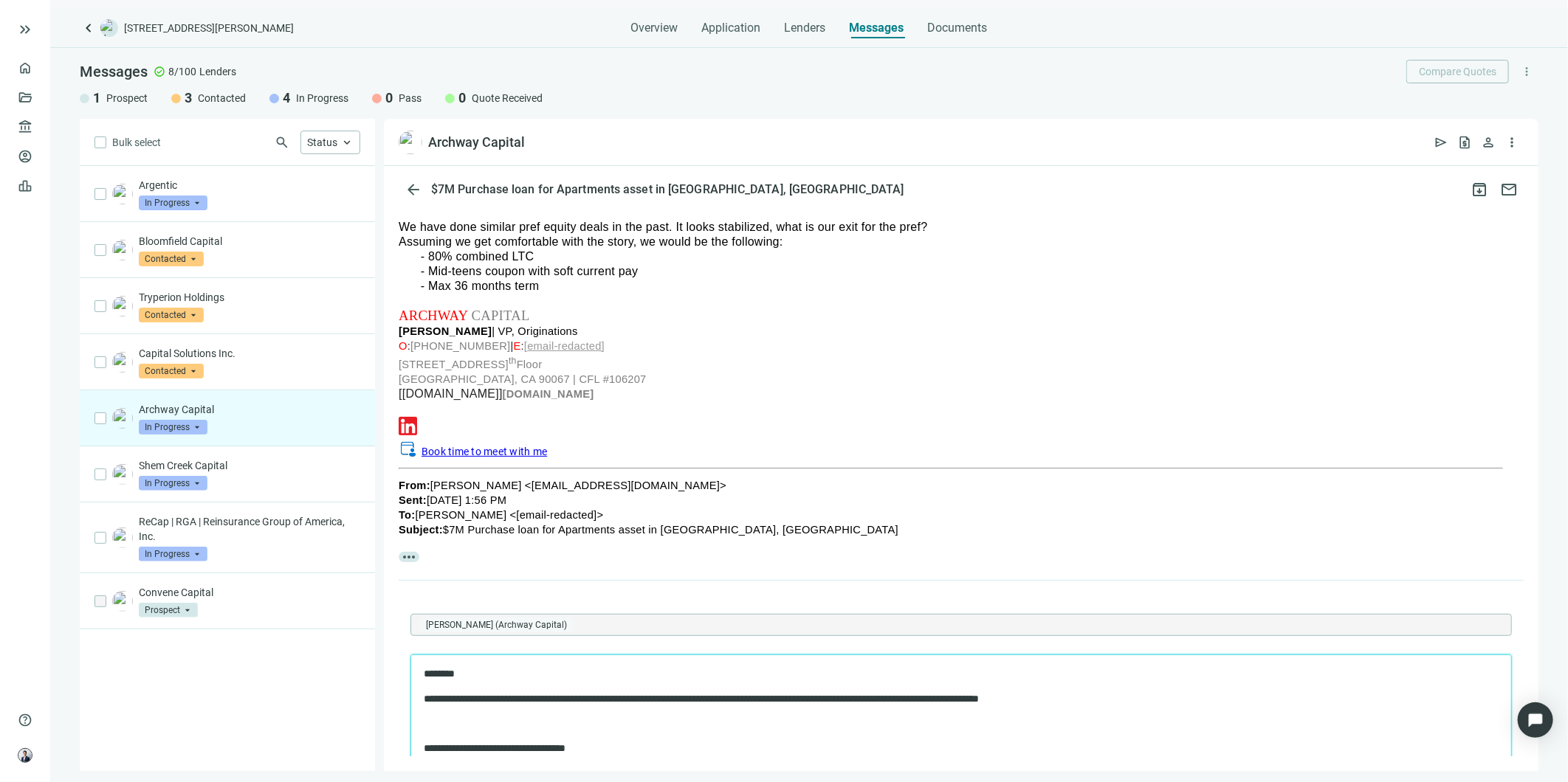
click at [518, 679] on p "********" at bounding box center [946, 675] width 1047 height 14
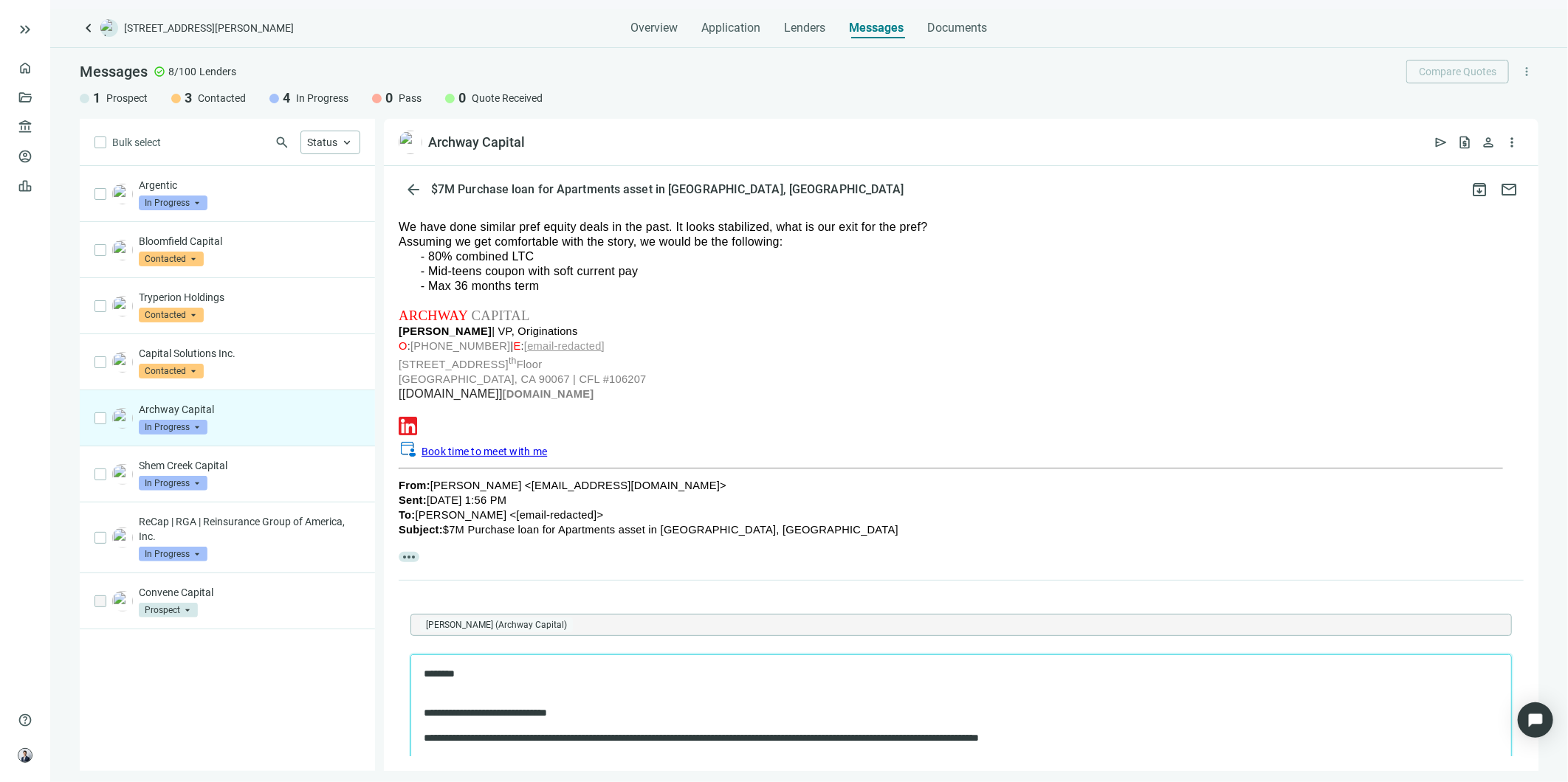
click at [510, 702] on div "Rich Text Area. Press ALT-0 for help." at bounding box center [961, 700] width 1075 height 14
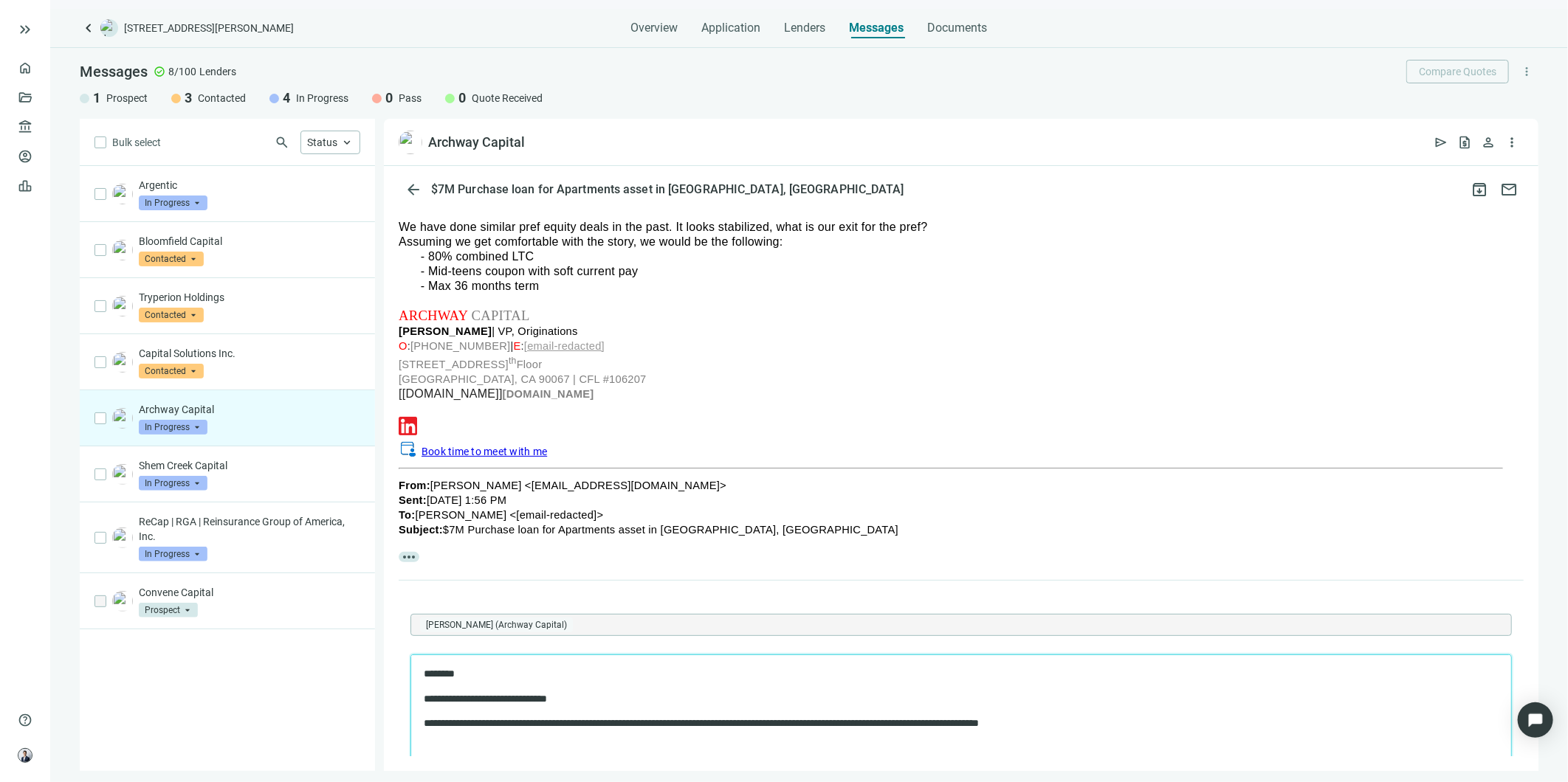
click at [526, 742] on p "Rich Text Area. Press ALT-0 for help." at bounding box center [961, 749] width 1075 height 14
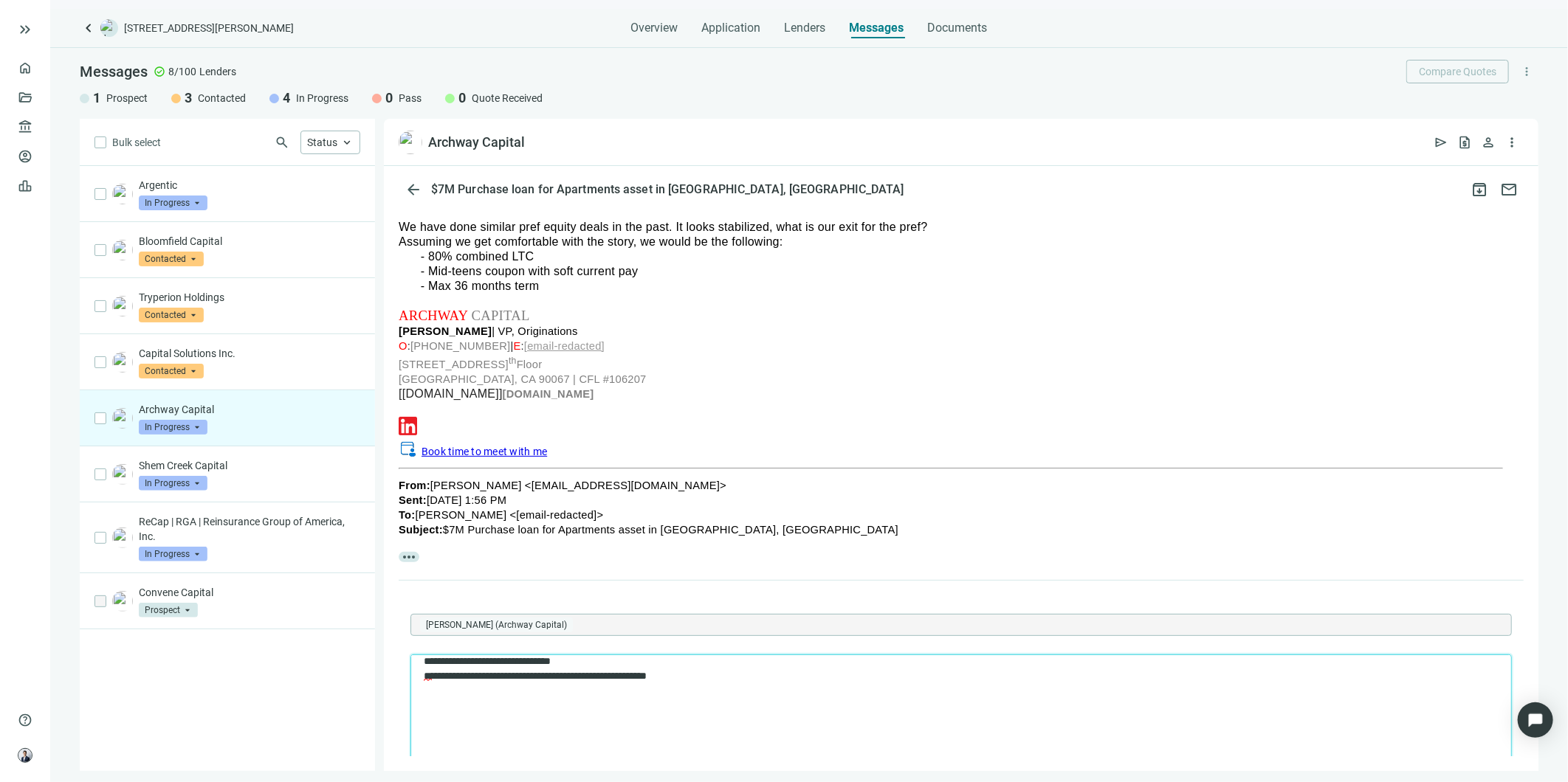
scroll to position [245, 0]
click at [504, 702] on p "Rich Text Area. Press ALT-0 for help." at bounding box center [961, 702] width 1075 height 14
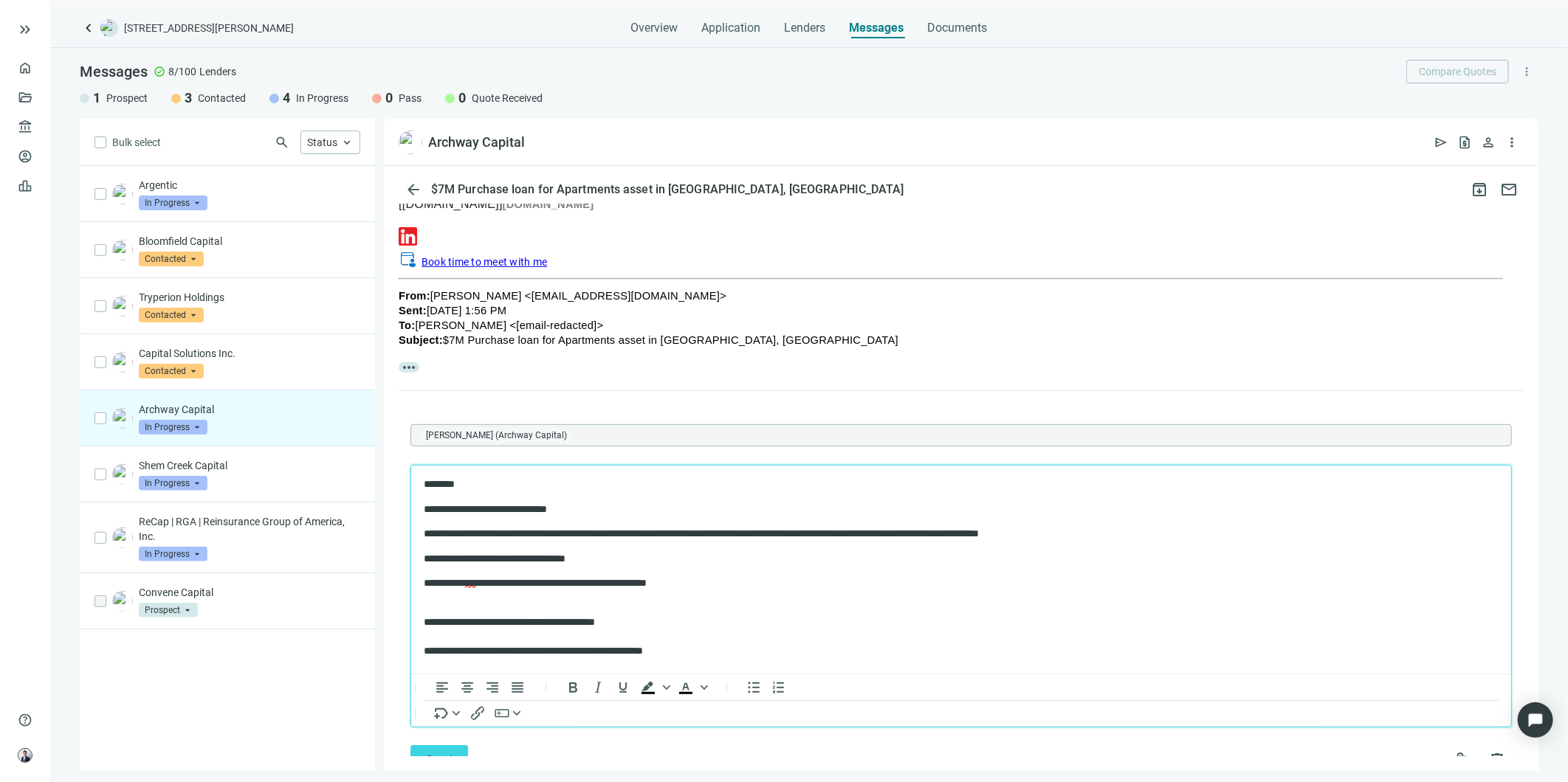
scroll to position [403, 0]
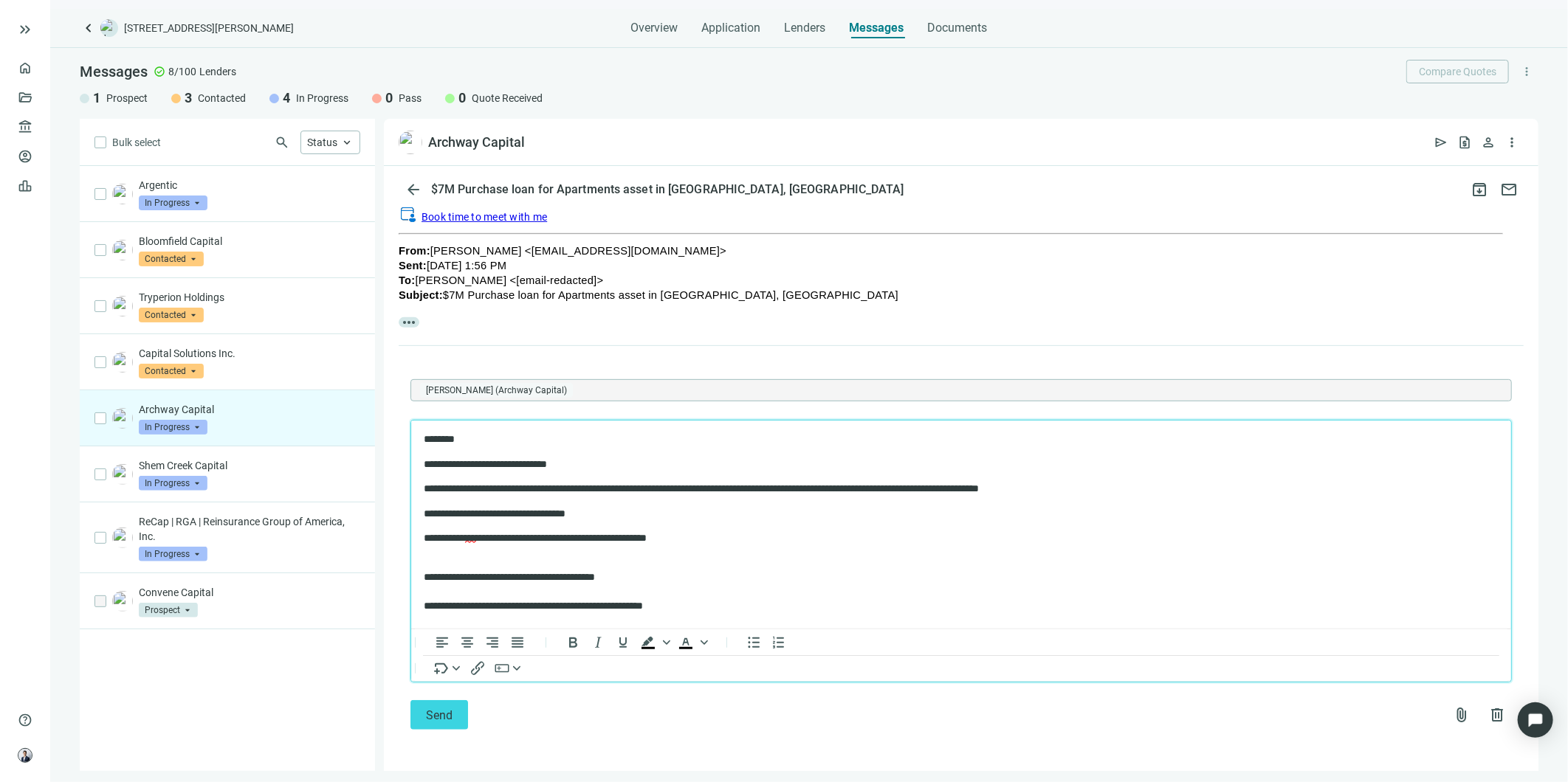
click at [476, 713] on div "Send attach_file delete" at bounding box center [961, 715] width 1101 height 30
click at [456, 713] on button "Send" at bounding box center [439, 715] width 57 height 30
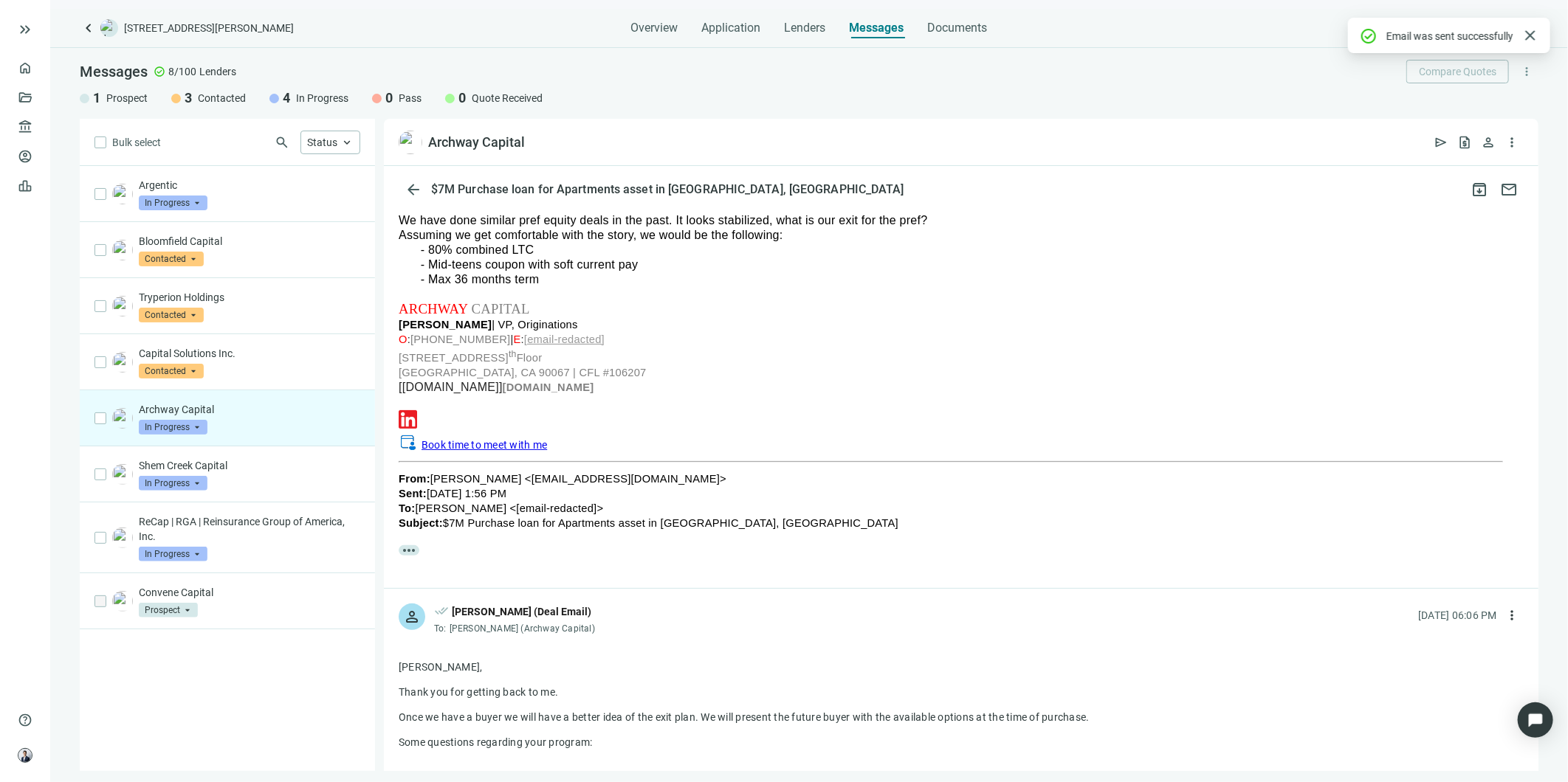
scroll to position [157, 0]
